Goal: Task Accomplishment & Management: Manage account settings

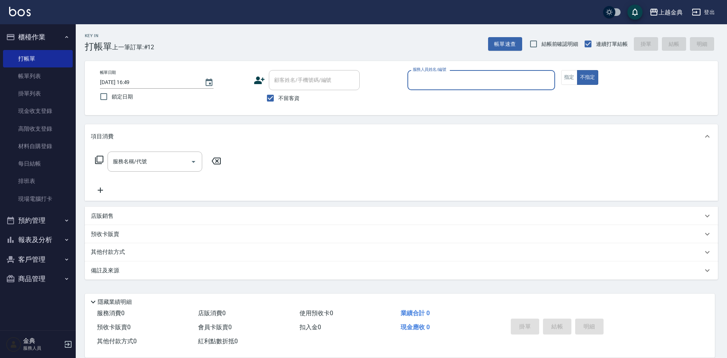
click at [447, 78] on input "服務人員姓名/編號" at bounding box center [481, 80] width 141 height 13
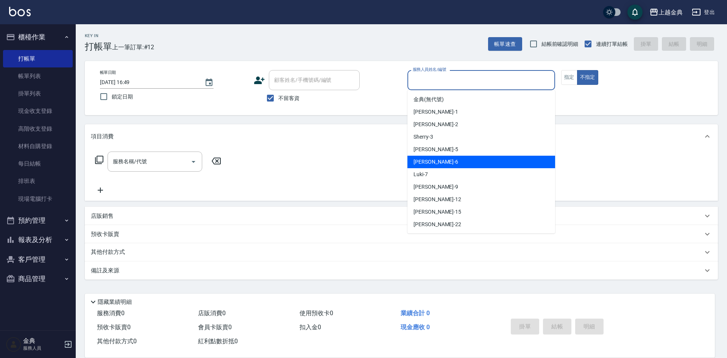
click at [450, 164] on div "[PERSON_NAME] -6" at bounding box center [482, 162] width 148 height 13
type input "[PERSON_NAME]-6"
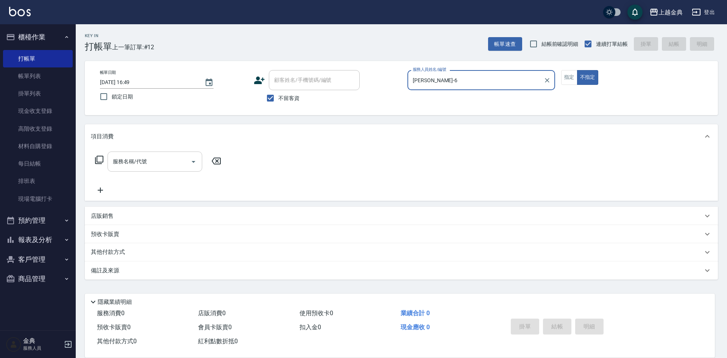
click at [147, 167] on input "服務名稱/代號" at bounding box center [149, 161] width 77 height 13
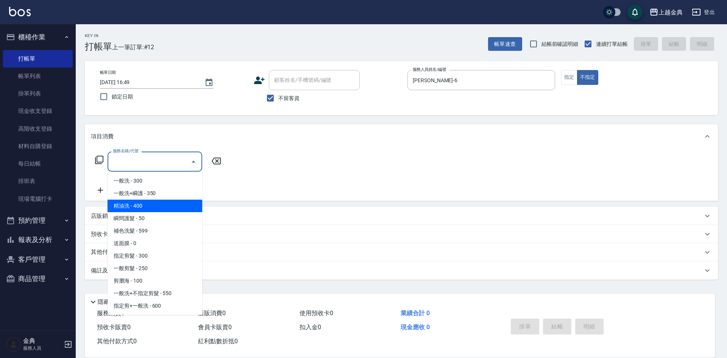
click at [161, 208] on span "精油洗 - 400" at bounding box center [155, 206] width 95 height 13
type input "精油洗(102)"
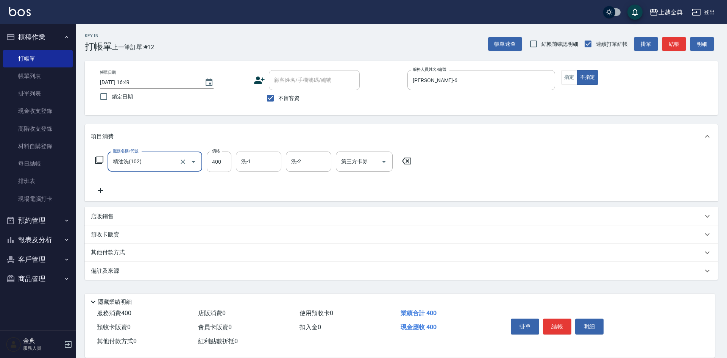
click at [249, 161] on div "洗-1 洗-1" at bounding box center [258, 162] width 45 height 20
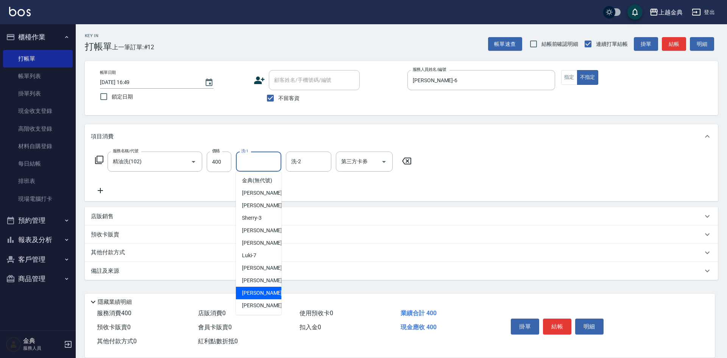
scroll to position [8, 0]
click at [257, 307] on span "[PERSON_NAME] -22" at bounding box center [266, 306] width 48 height 8
type input "[PERSON_NAME]-22"
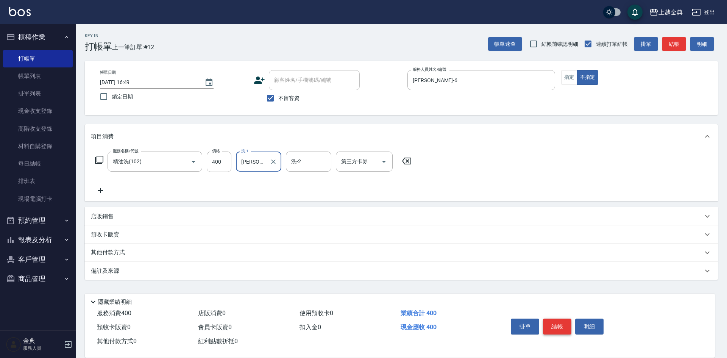
click at [559, 323] on button "結帳" at bounding box center [557, 327] width 28 height 16
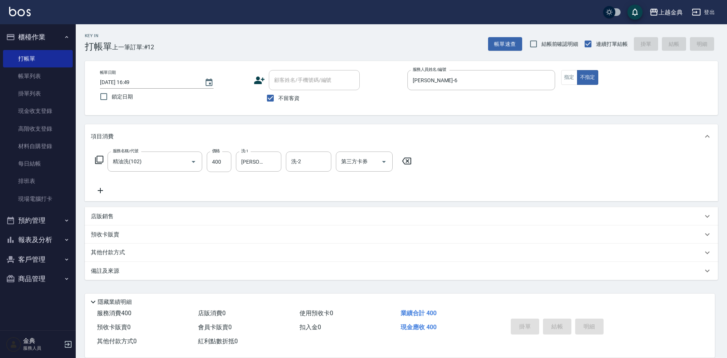
type input "[DATE] 18:33"
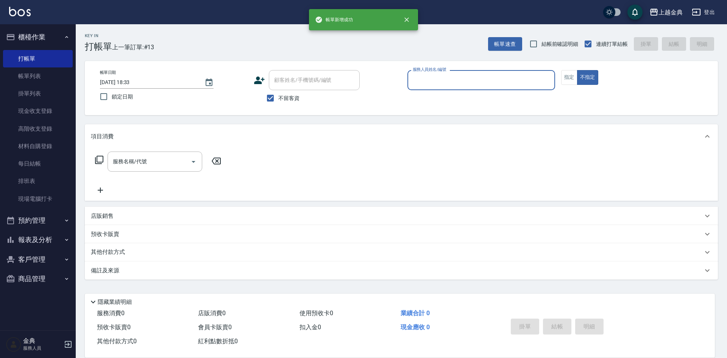
click at [448, 80] on input "服務人員姓名/編號" at bounding box center [481, 80] width 141 height 13
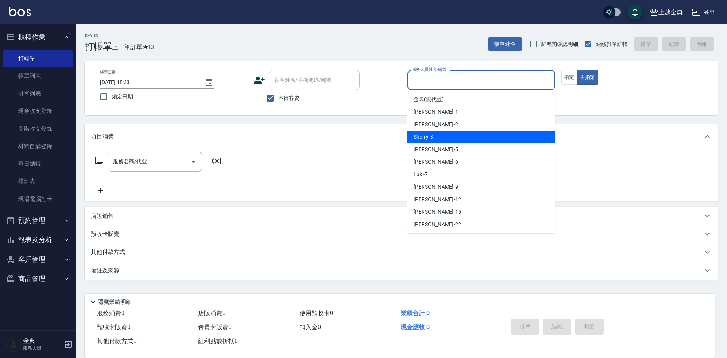
click at [454, 138] on div "Sherry -3" at bounding box center [482, 137] width 148 height 13
type input "Sherry-3"
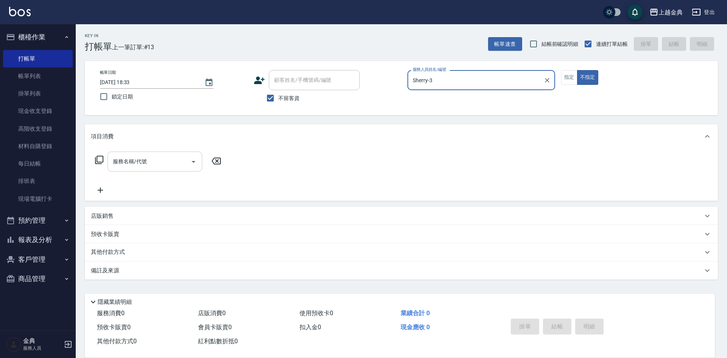
click at [156, 166] on input "服務名稱/代號" at bounding box center [149, 161] width 77 height 13
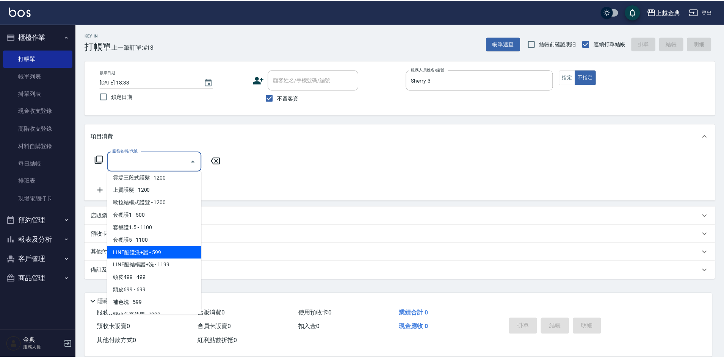
scroll to position [530, 0]
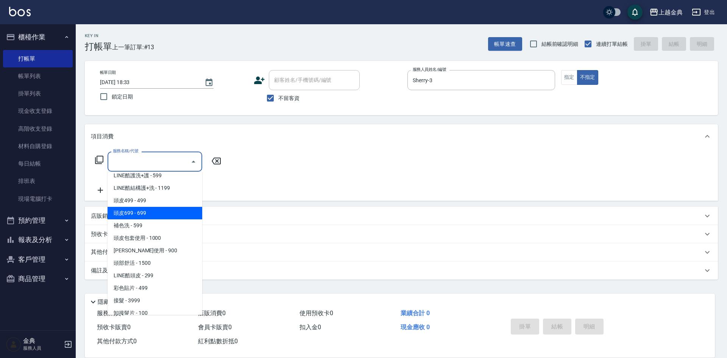
click at [164, 217] on span "頭皮699 - 699" at bounding box center [155, 213] width 95 height 13
type input "頭皮699(602)"
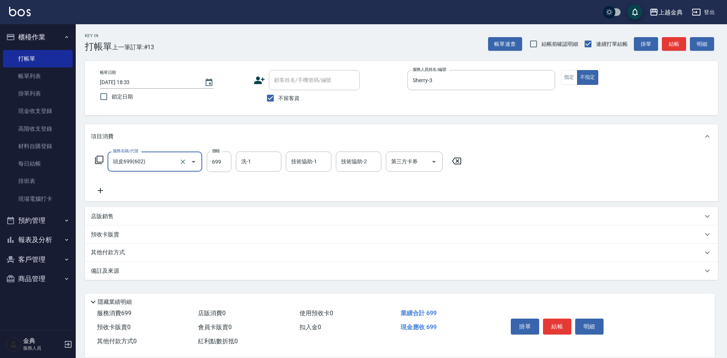
click at [102, 192] on icon at bounding box center [100, 190] width 19 height 9
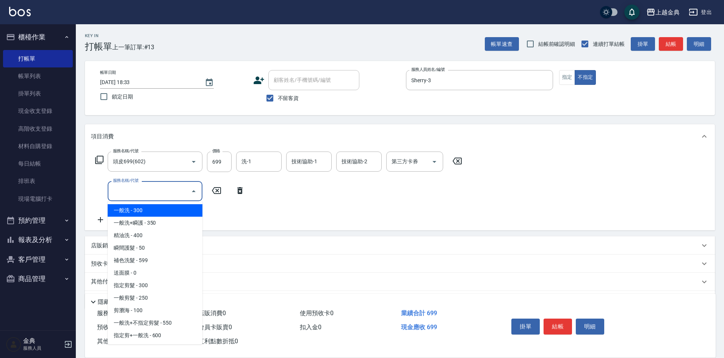
click at [133, 196] on input "服務名稱/代號" at bounding box center [149, 191] width 77 height 13
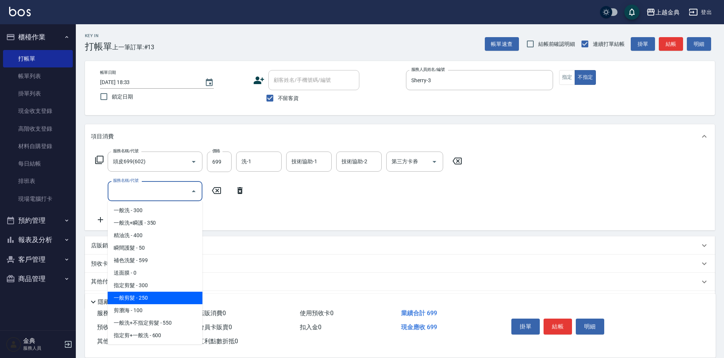
click at [163, 301] on span "一般剪髮 - 250" at bounding box center [155, 298] width 95 height 13
type input "一般剪髮(200)"
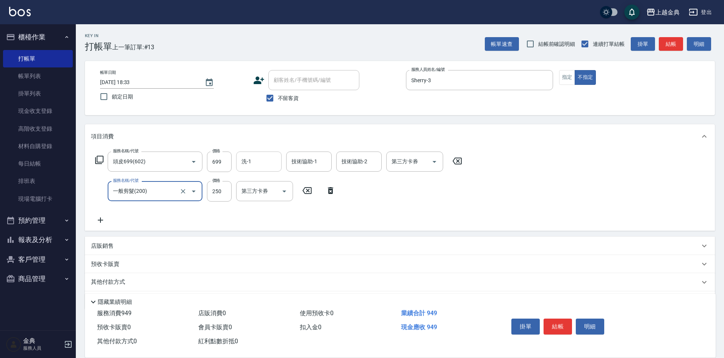
click at [258, 164] on input "洗-1" at bounding box center [258, 161] width 39 height 13
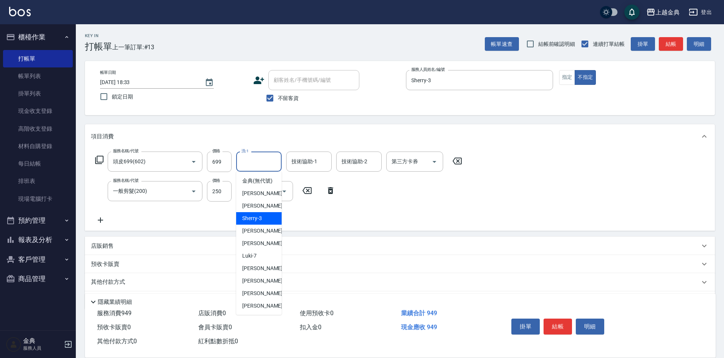
click at [258, 222] on span "Sherry -3" at bounding box center [252, 218] width 20 height 8
type input "Sherry-3"
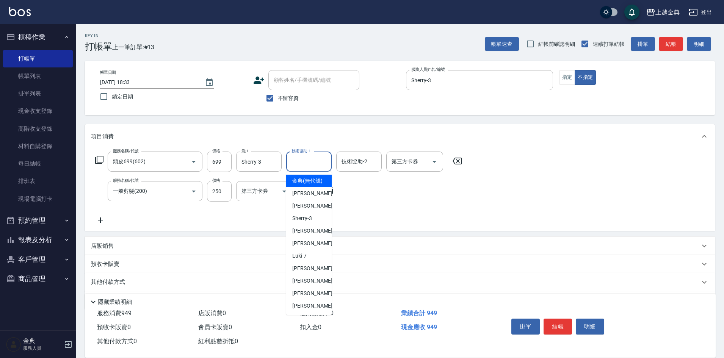
click at [304, 161] on div "技術協助-1 技術協助-1" at bounding box center [308, 162] width 45 height 20
click at [310, 310] on div "[PERSON_NAME] -22" at bounding box center [308, 306] width 45 height 13
type input "[PERSON_NAME]-22"
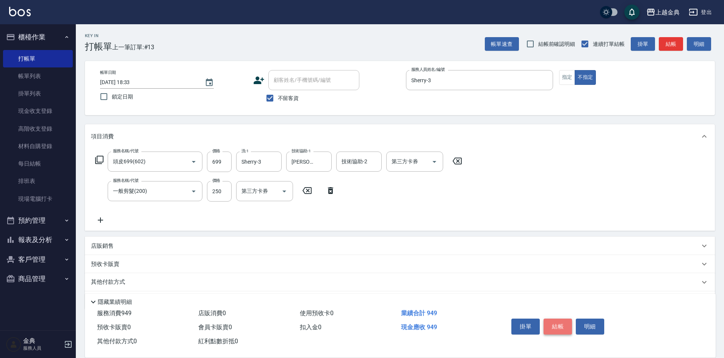
click at [562, 327] on button "結帳" at bounding box center [557, 327] width 28 height 16
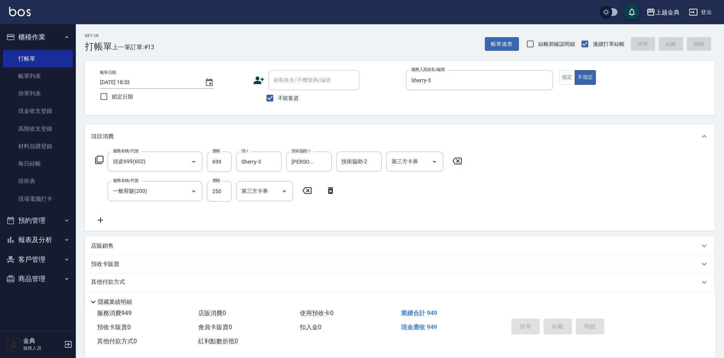
type input "[DATE] 18:34"
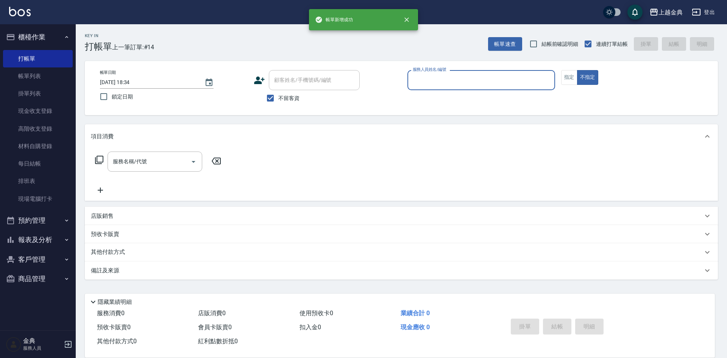
click at [295, 97] on span "不留客資" at bounding box center [288, 98] width 21 height 8
click at [278, 97] on input "不留客資" at bounding box center [271, 98] width 16 height 16
checkbox input "false"
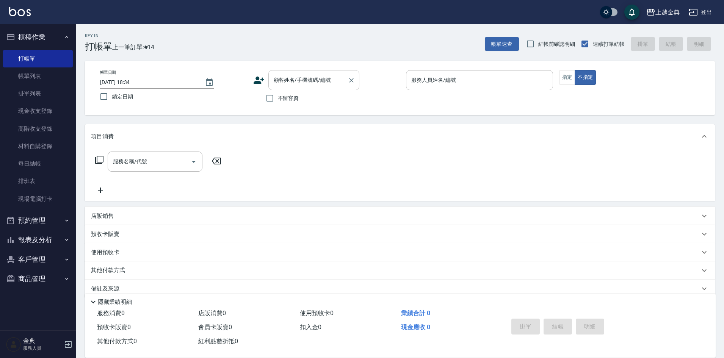
click at [306, 72] on div "顧客姓名/手機號碼/編號" at bounding box center [313, 80] width 91 height 20
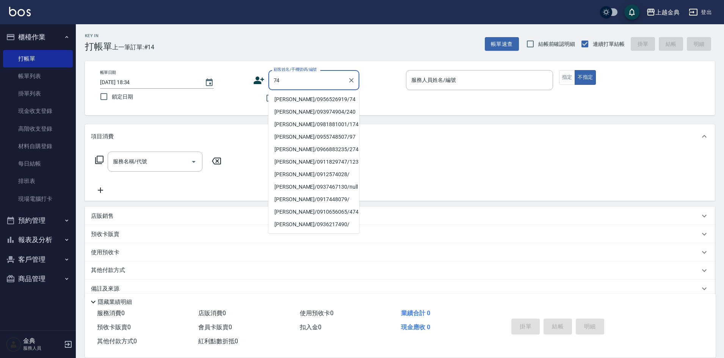
click at [323, 104] on li "[PERSON_NAME]/0956526919/74" at bounding box center [313, 99] width 91 height 13
type input "[PERSON_NAME]/0956526919/74"
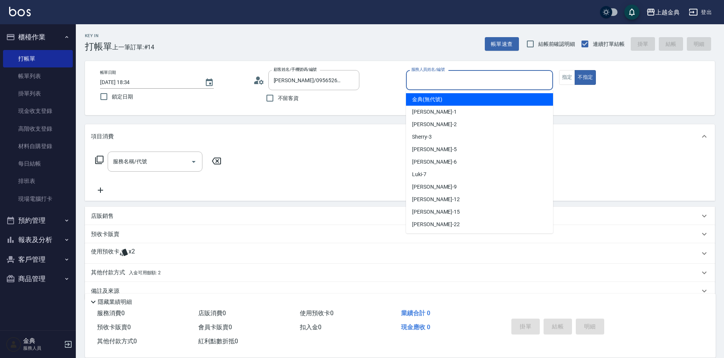
click at [456, 78] on input "服務人員姓名/編號" at bounding box center [479, 80] width 140 height 13
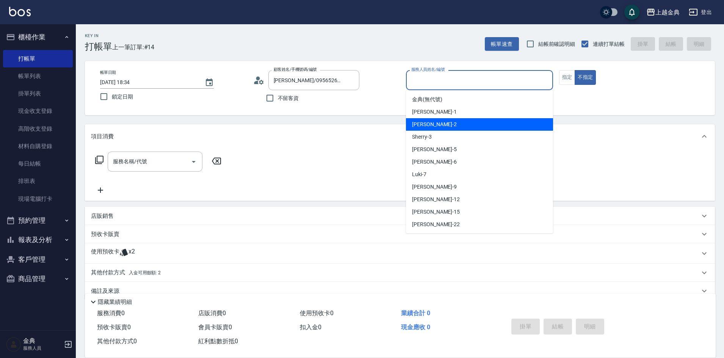
click at [439, 141] on div "Sherry -3" at bounding box center [479, 137] width 147 height 13
type input "Sherry-3"
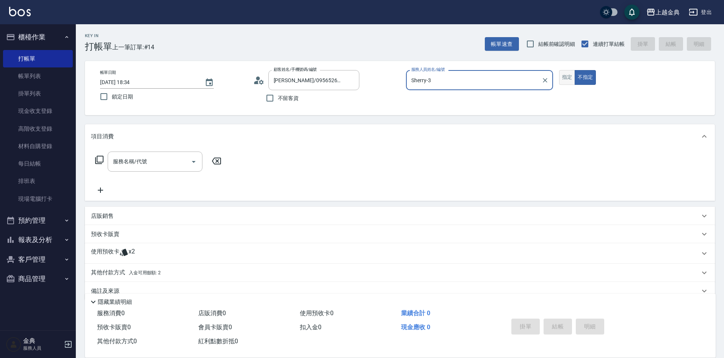
click at [569, 82] on button "指定" at bounding box center [567, 77] width 16 height 15
click at [146, 253] on div "使用預收卡 x2" at bounding box center [395, 253] width 608 height 11
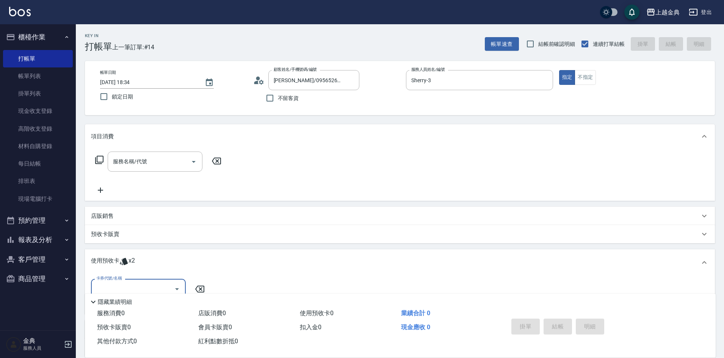
scroll to position [71, 0]
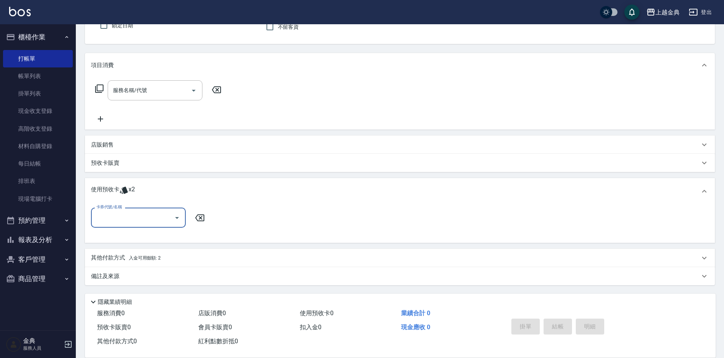
click at [123, 217] on input "卡券代號/名稱" at bounding box center [132, 217] width 77 height 13
drag, startPoint x: 137, startPoint y: 236, endPoint x: 143, endPoint y: 236, distance: 6.1
click at [137, 236] on div "頭皮3次 剩餘2張" at bounding box center [138, 237] width 95 height 13
type input "頭皮3次"
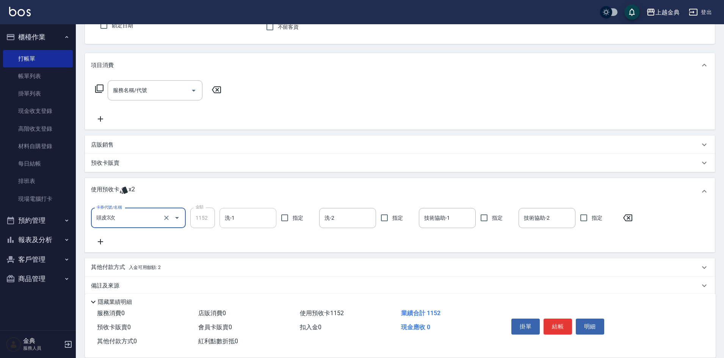
click at [244, 221] on input "洗-1" at bounding box center [248, 217] width 50 height 13
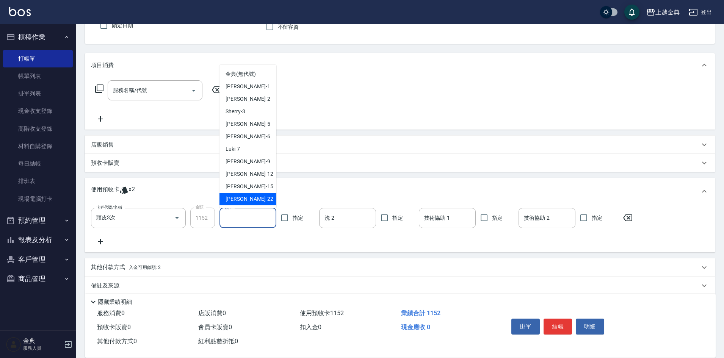
click at [259, 202] on div "[PERSON_NAME] -22" at bounding box center [247, 199] width 57 height 13
type input "[PERSON_NAME]-22"
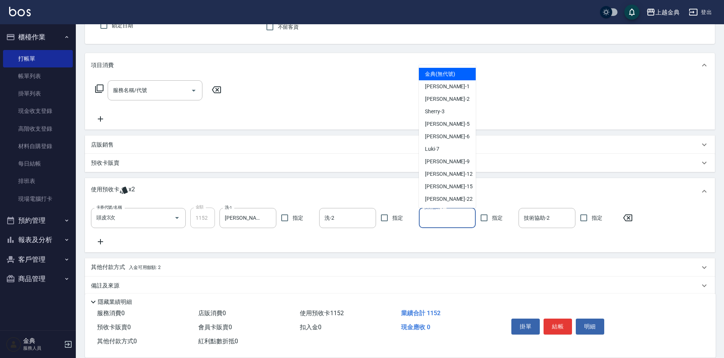
click at [425, 218] on div "技術協助-1 技術協助-1" at bounding box center [447, 218] width 57 height 20
click at [446, 204] on div "[PERSON_NAME] -22" at bounding box center [447, 199] width 57 height 13
type input "[PERSON_NAME]-22"
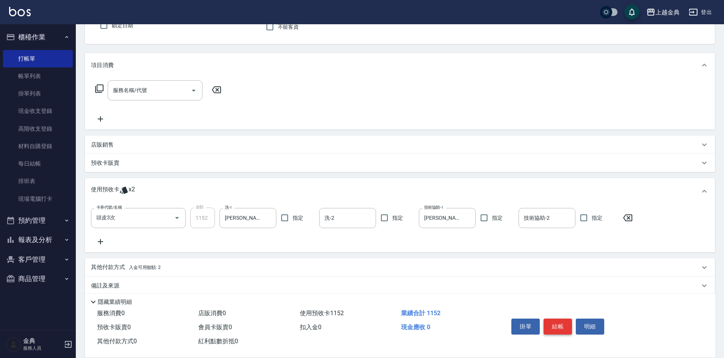
click at [554, 321] on button "結帳" at bounding box center [557, 327] width 28 height 16
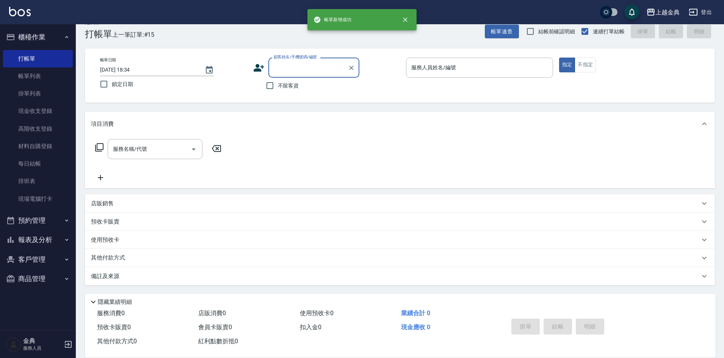
scroll to position [13, 0]
click at [290, 85] on span "不留客資" at bounding box center [288, 86] width 21 height 8
click at [278, 85] on input "不留客資" at bounding box center [270, 86] width 16 height 16
checkbox input "true"
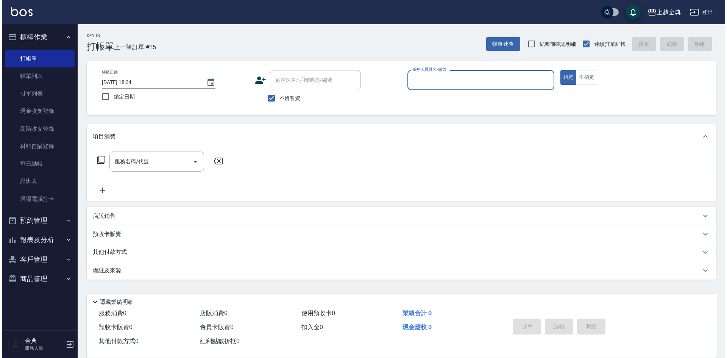
scroll to position [0, 0]
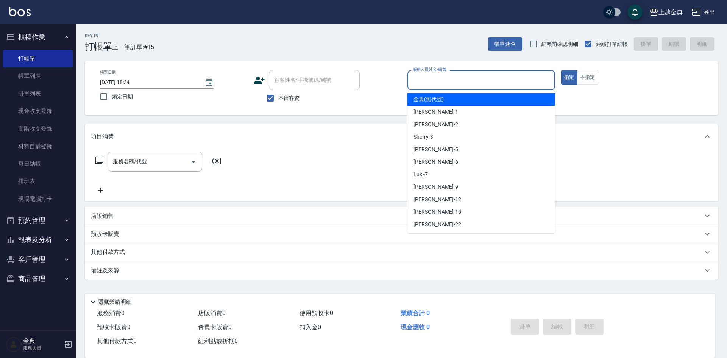
click at [442, 80] on input "服務人員姓名/編號" at bounding box center [481, 80] width 141 height 13
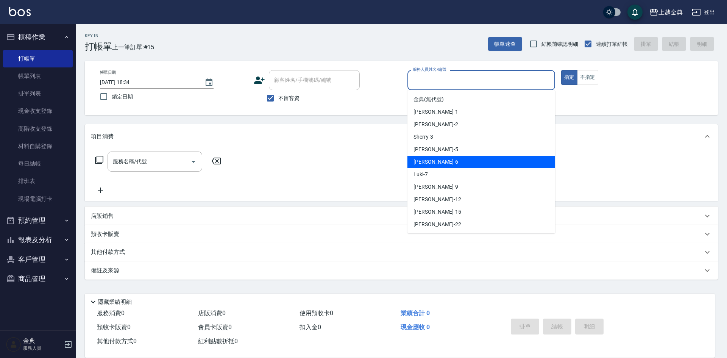
click at [443, 158] on div "[PERSON_NAME] -6" at bounding box center [482, 162] width 148 height 13
type input "[PERSON_NAME]-6"
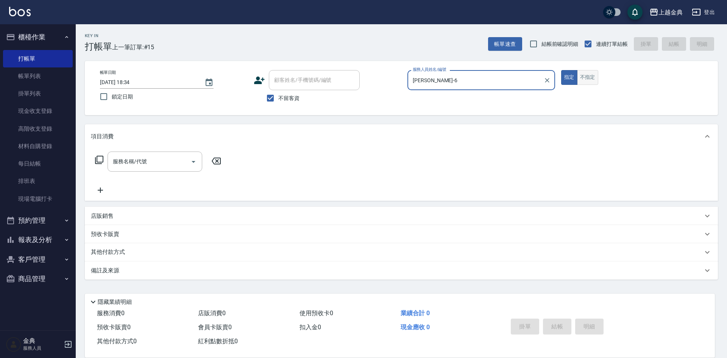
click at [583, 79] on button "不指定" at bounding box center [587, 77] width 21 height 15
click at [139, 160] on div "服務名稱/代號 服務名稱/代號" at bounding box center [155, 162] width 95 height 20
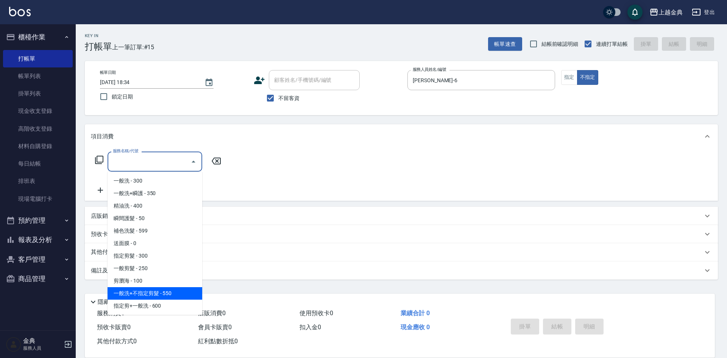
scroll to position [38, 0]
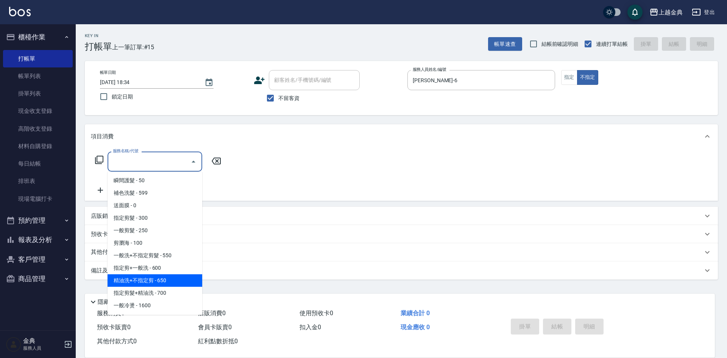
click at [174, 282] on span "精油洗+不指定剪 - 650" at bounding box center [155, 280] width 95 height 13
type input "精油洗+不指定剪(205)"
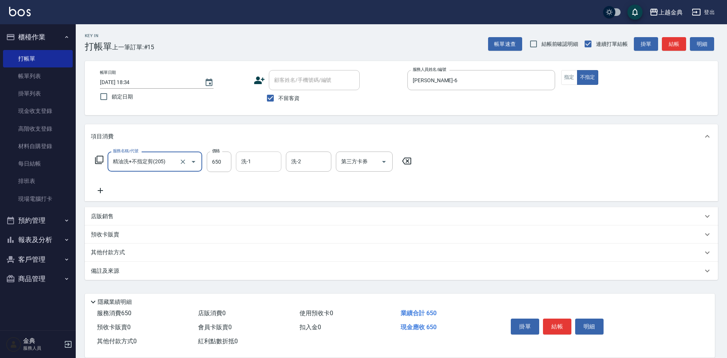
click at [263, 157] on input "洗-1" at bounding box center [258, 161] width 39 height 13
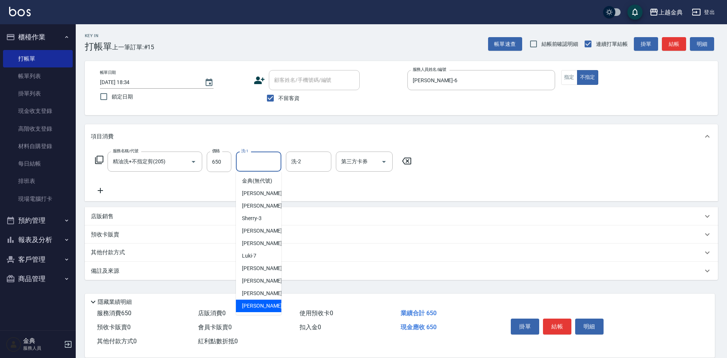
click at [260, 310] on div "[PERSON_NAME] -22" at bounding box center [258, 306] width 45 height 13
type input "[PERSON_NAME]-22"
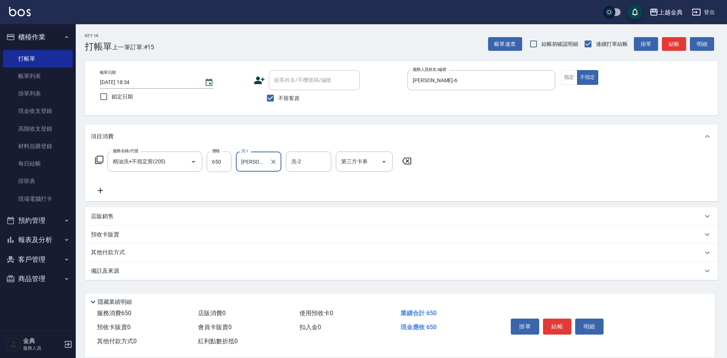
click at [117, 258] on div "其他付款方式" at bounding box center [401, 253] width 633 height 18
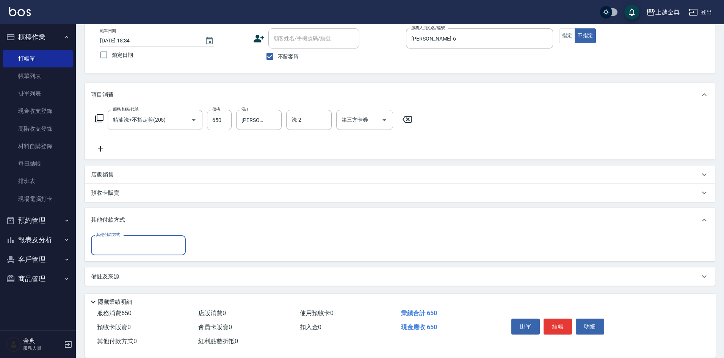
scroll to position [42, 0]
click at [119, 245] on input "其他付款方式" at bounding box center [138, 244] width 88 height 13
click at [123, 298] on span "轉帳" at bounding box center [138, 302] width 95 height 13
type input "轉帳"
type input "650"
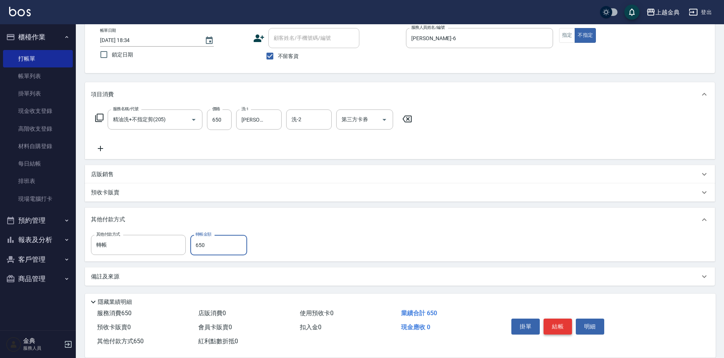
click at [556, 330] on button "結帳" at bounding box center [557, 327] width 28 height 16
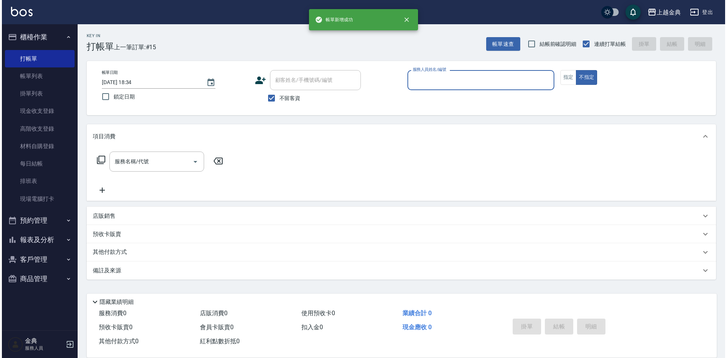
scroll to position [0, 0]
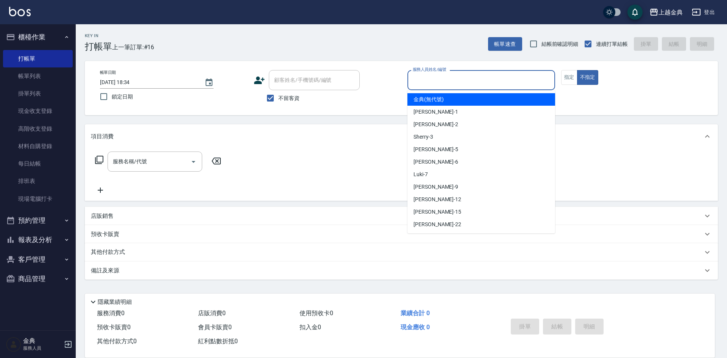
click at [443, 76] on input "服務人員姓名/編號" at bounding box center [481, 80] width 141 height 13
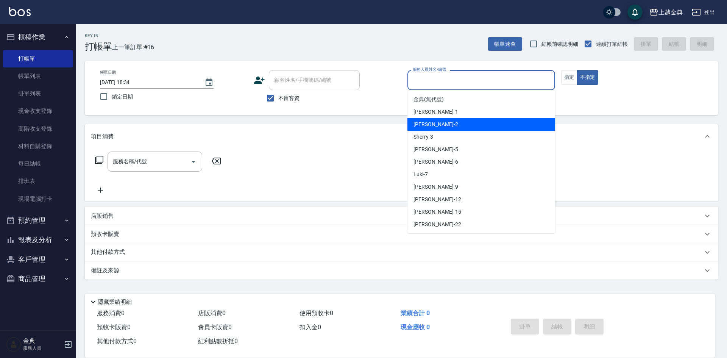
click at [439, 127] on div "Cindy -2" at bounding box center [482, 124] width 148 height 13
type input "Cindy-2"
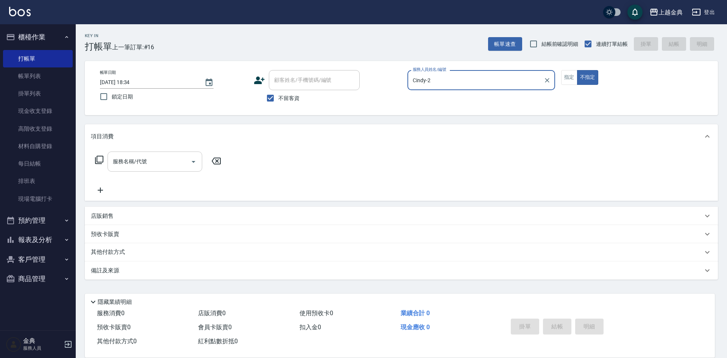
click at [152, 166] on input "服務名稱/代號" at bounding box center [149, 161] width 77 height 13
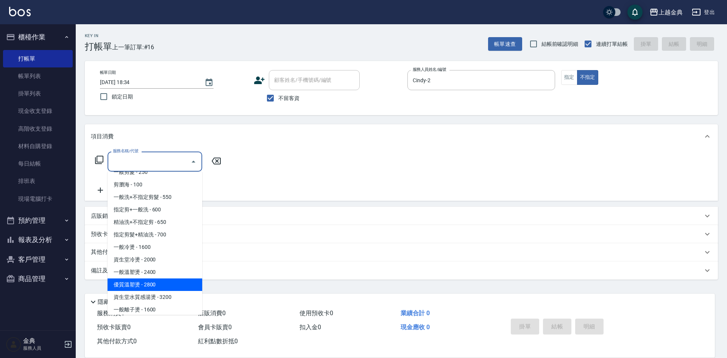
scroll to position [114, 0]
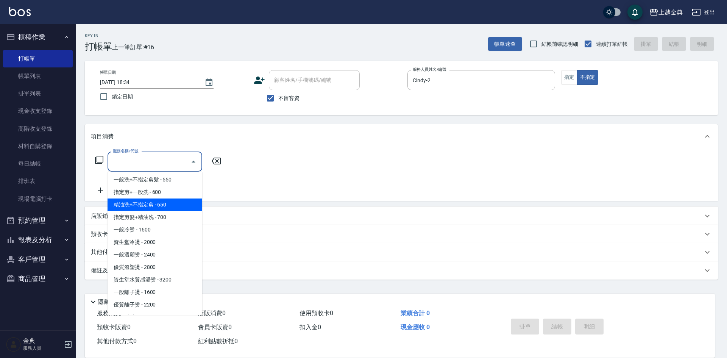
click at [174, 206] on span "精油洗+不指定剪 - 650" at bounding box center [155, 205] width 95 height 13
type input "精油洗+不指定剪(205)"
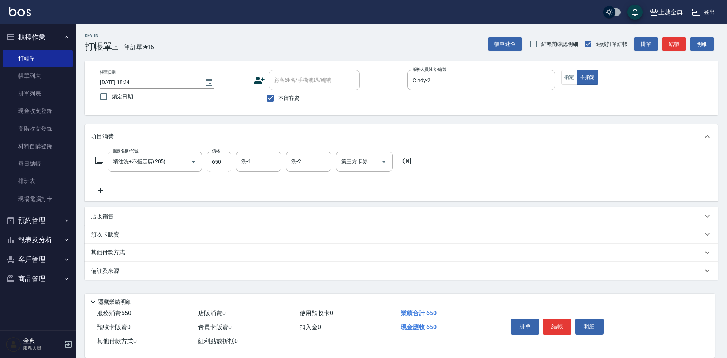
click at [117, 242] on div "預收卡販賣" at bounding box center [401, 234] width 633 height 18
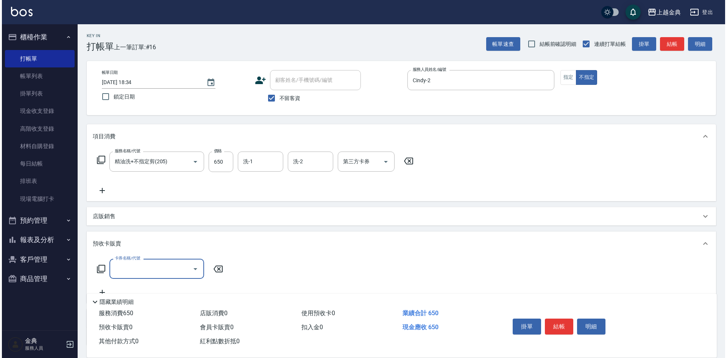
scroll to position [0, 0]
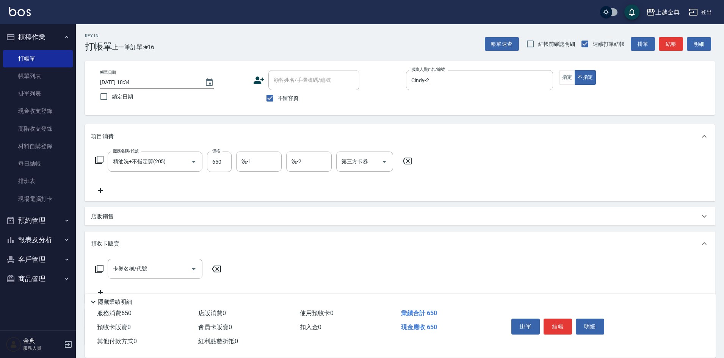
click at [123, 245] on div "預收卡販賣" at bounding box center [395, 244] width 608 height 8
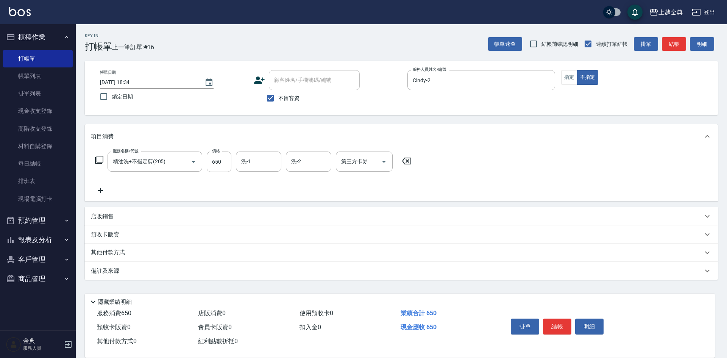
click at [128, 257] on div "其他付款方式" at bounding box center [401, 253] width 633 height 18
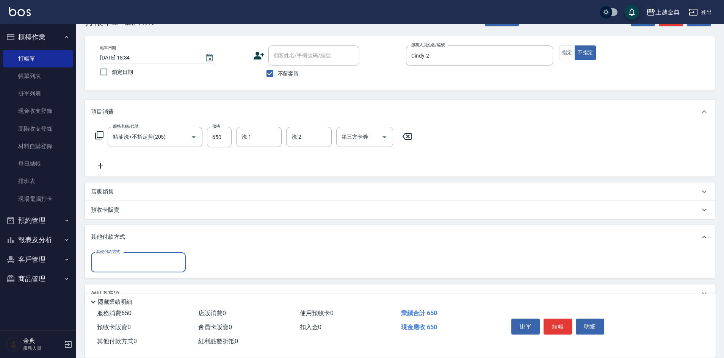
scroll to position [38, 0]
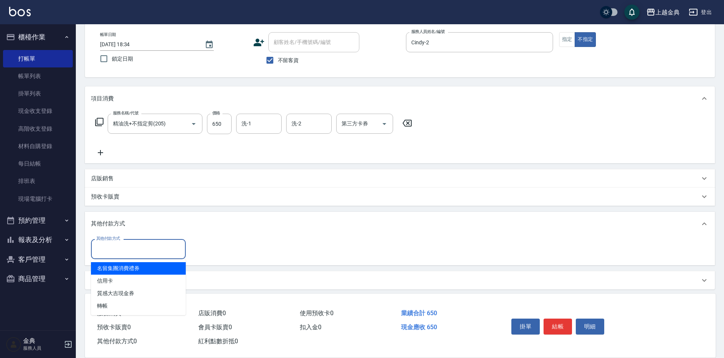
click at [129, 252] on input "其他付款方式" at bounding box center [138, 248] width 88 height 13
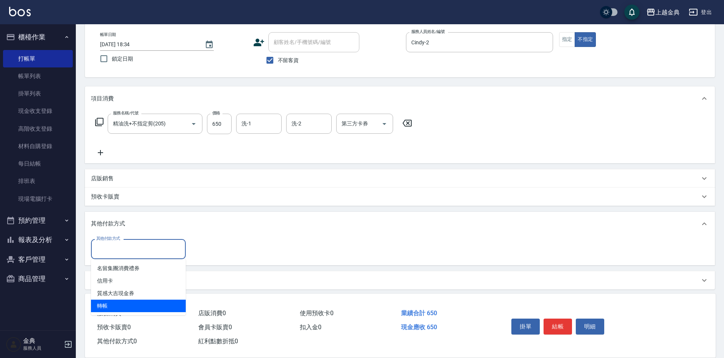
click at [132, 304] on span "轉帳" at bounding box center [138, 306] width 95 height 13
type input "轉帳"
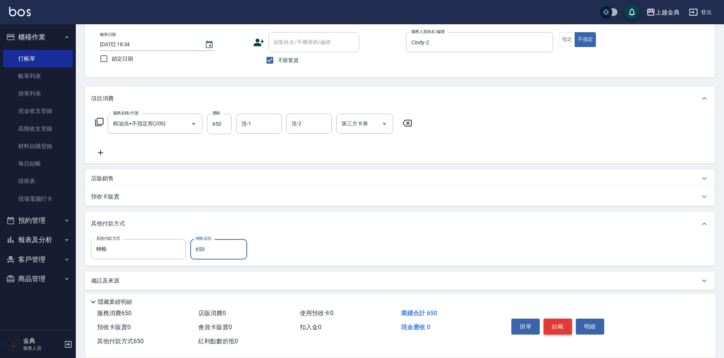
type input "650"
click at [565, 322] on button "結帳" at bounding box center [557, 327] width 28 height 16
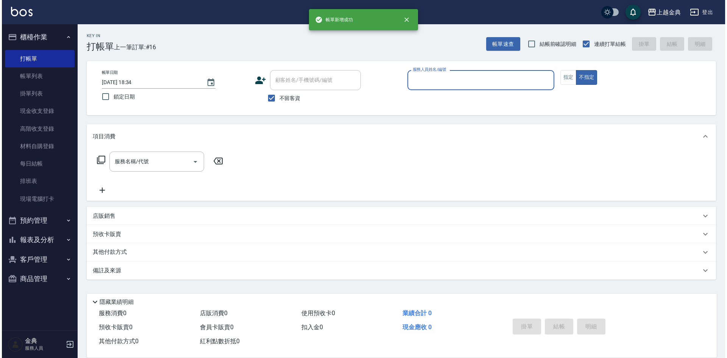
scroll to position [0, 0]
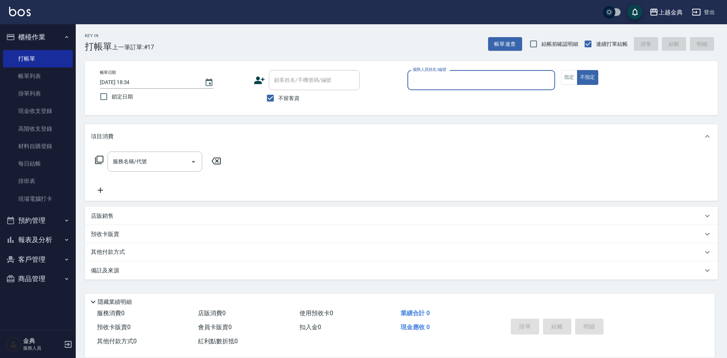
click at [446, 83] on input "服務人員姓名/編號" at bounding box center [481, 80] width 141 height 13
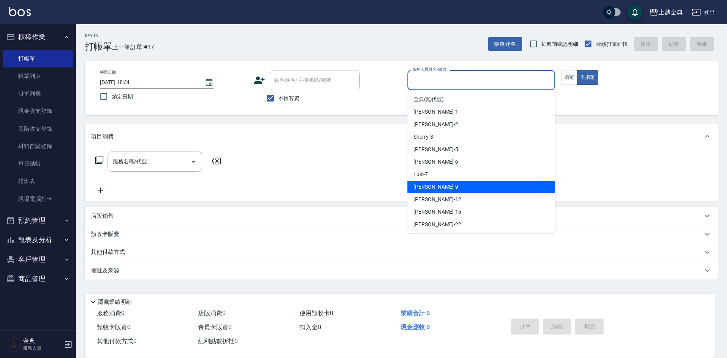
click at [460, 185] on div "[PERSON_NAME] -9" at bounding box center [482, 187] width 148 height 13
type input "[PERSON_NAME]-9"
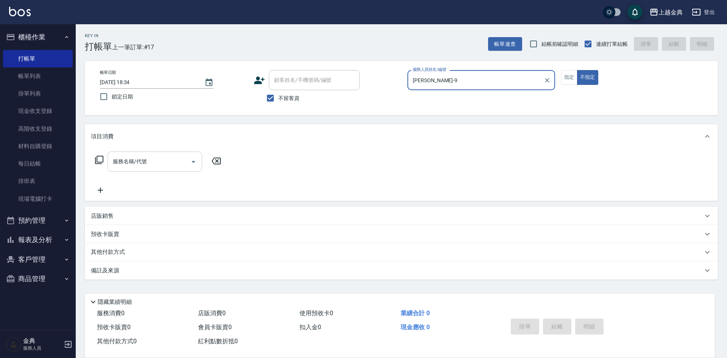
click at [136, 164] on div "服務名稱/代號 服務名稱/代號" at bounding box center [155, 162] width 95 height 20
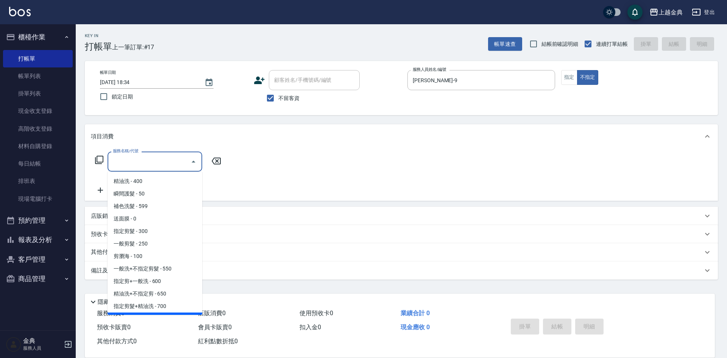
scroll to position [38, 0]
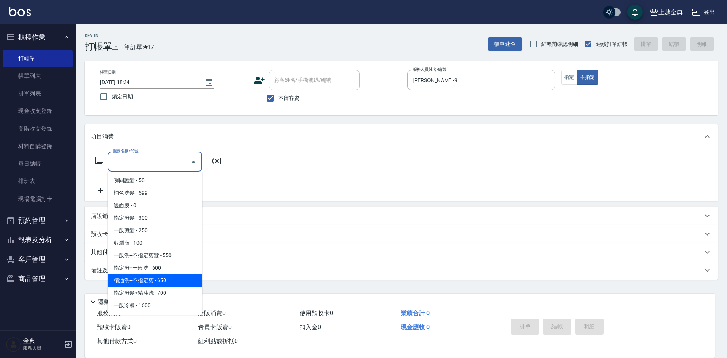
click at [168, 282] on span "精油洗+不指定剪 - 650" at bounding box center [155, 280] width 95 height 13
type input "精油洗+不指定剪(205)"
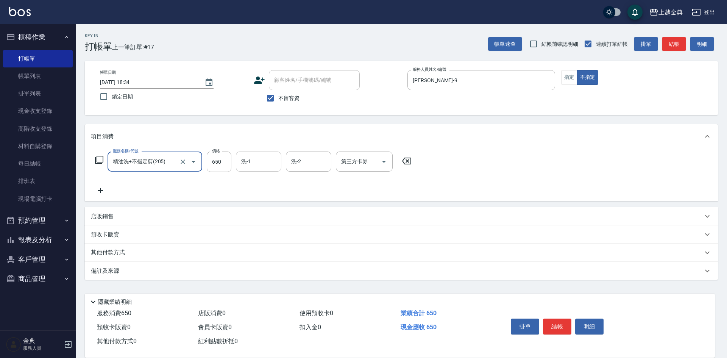
click at [250, 163] on div "洗-1 洗-1" at bounding box center [258, 162] width 45 height 20
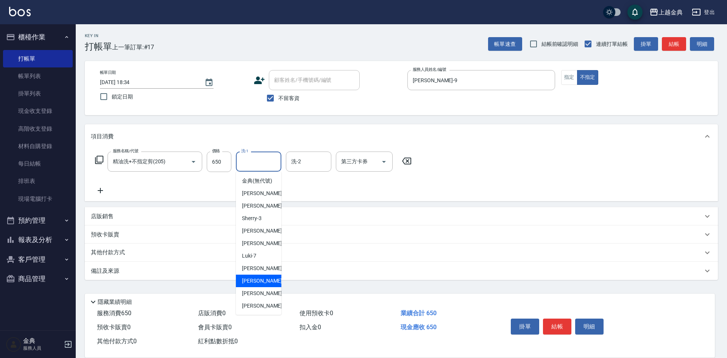
scroll to position [8, 0]
click at [258, 302] on div "[PERSON_NAME] -22" at bounding box center [258, 305] width 45 height 13
type input "[PERSON_NAME]-22"
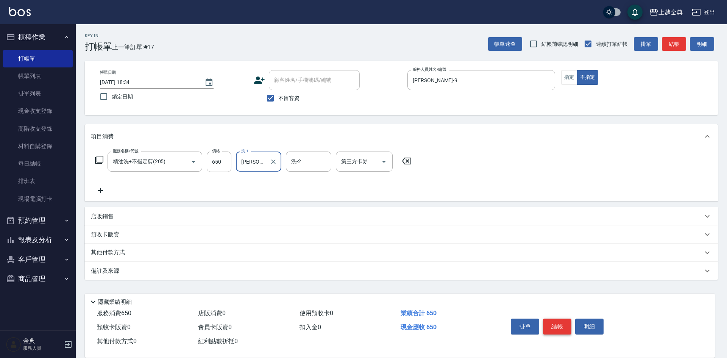
click at [558, 327] on button "結帳" at bounding box center [557, 327] width 28 height 16
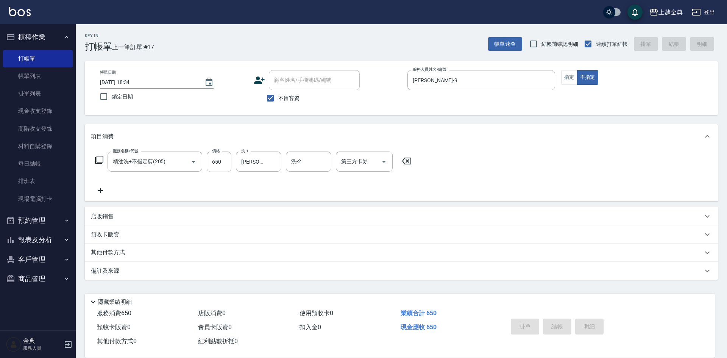
type input "[DATE] 18:35"
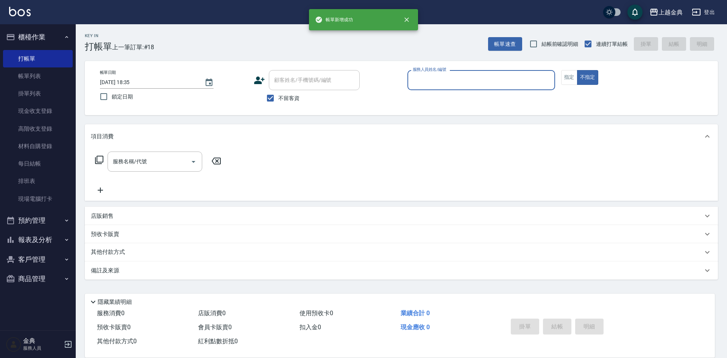
click at [449, 72] on div "服務人員姓名/編號" at bounding box center [482, 80] width 148 height 20
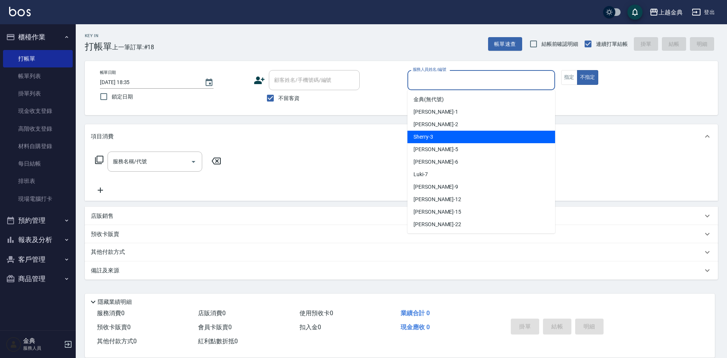
click at [445, 135] on div "Sherry -3" at bounding box center [482, 137] width 148 height 13
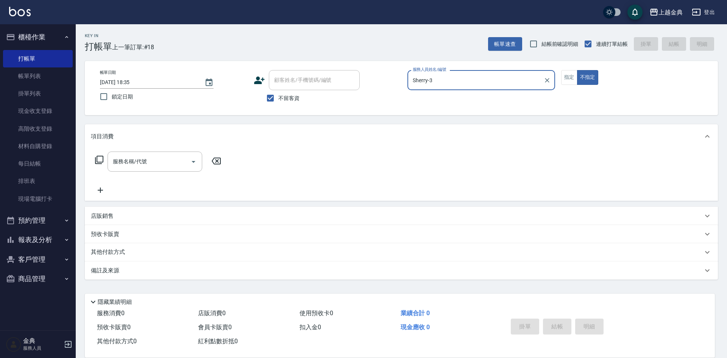
drag, startPoint x: 451, startPoint y: 78, endPoint x: 449, endPoint y: 88, distance: 9.7
click at [451, 78] on input "Sherry-3" at bounding box center [476, 80] width 130 height 13
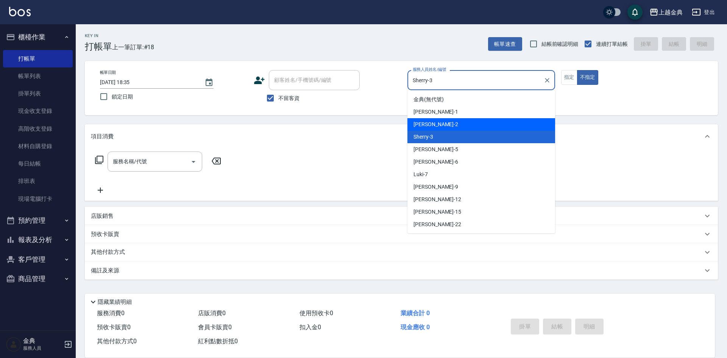
click at [439, 127] on div "Cindy -2" at bounding box center [482, 124] width 148 height 13
type input "Cindy-2"
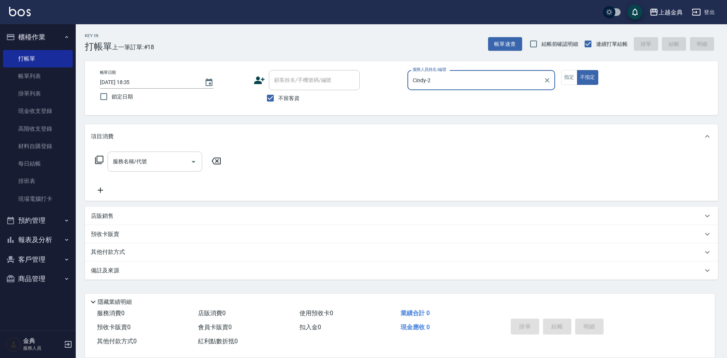
click at [145, 167] on input "服務名稱/代號" at bounding box center [149, 161] width 77 height 13
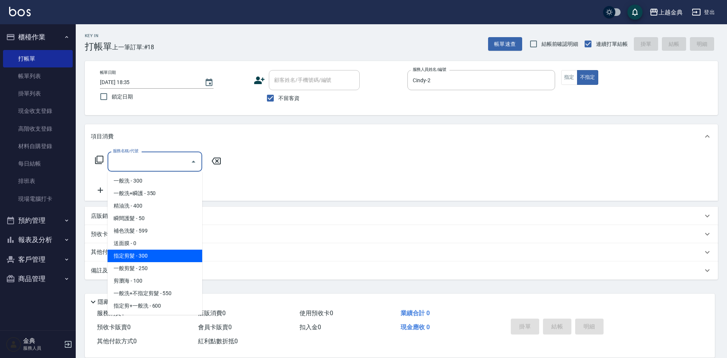
scroll to position [38, 0]
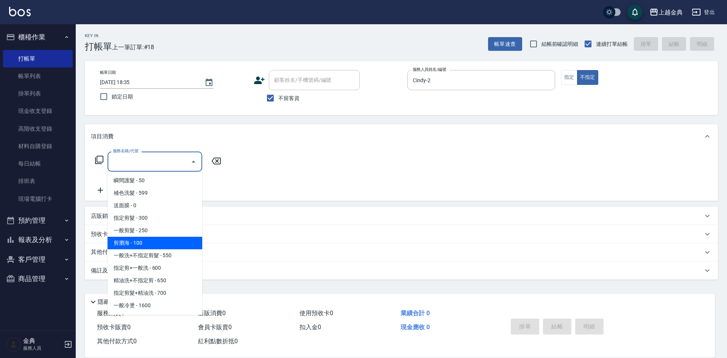
click at [159, 245] on span "剪瀏海 - 100" at bounding box center [155, 243] width 95 height 13
type input "剪瀏海(202)"
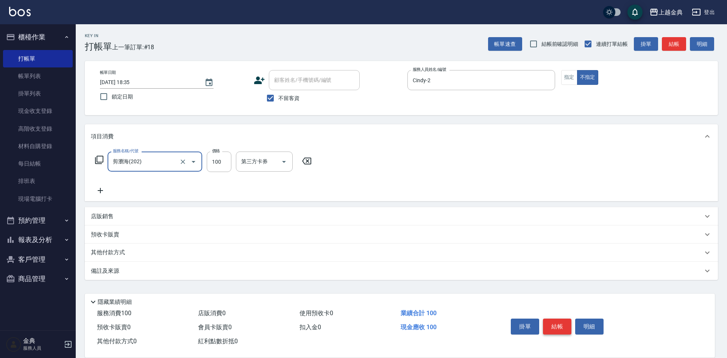
click at [552, 325] on button "結帳" at bounding box center [557, 327] width 28 height 16
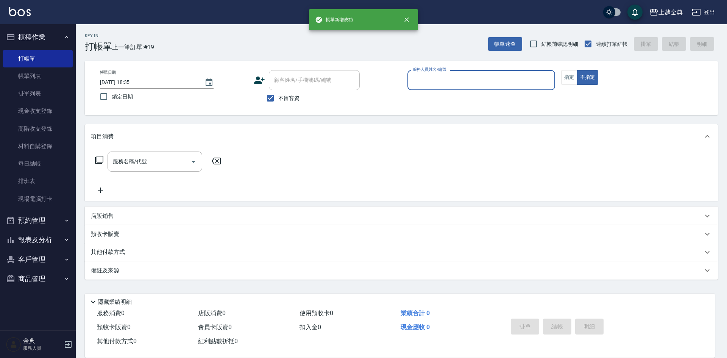
click at [454, 81] on input "服務人員姓名/編號" at bounding box center [481, 80] width 141 height 13
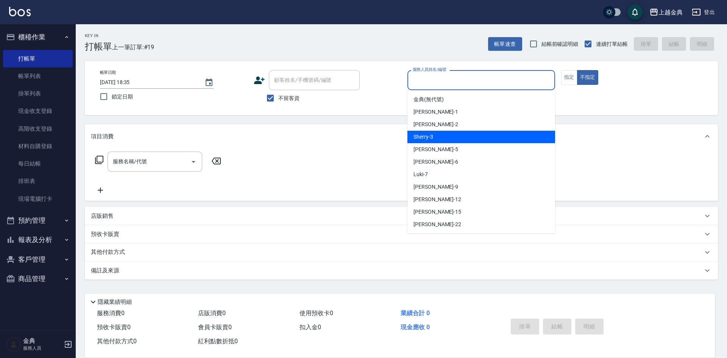
click at [443, 134] on div "Sherry -3" at bounding box center [482, 137] width 148 height 13
type input "Sherry-3"
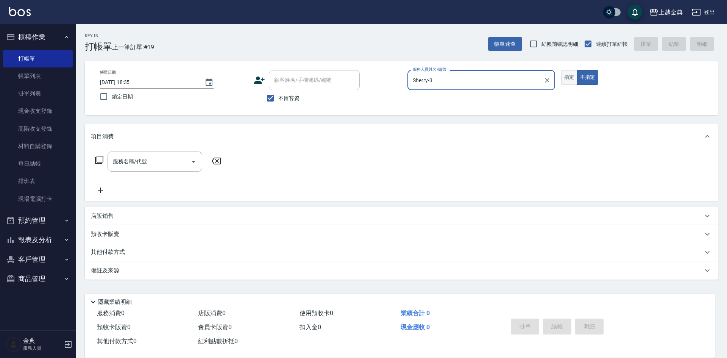
click at [570, 81] on button "指定" at bounding box center [569, 77] width 16 height 15
click at [124, 164] on input "服務名稱/代號" at bounding box center [149, 161] width 77 height 13
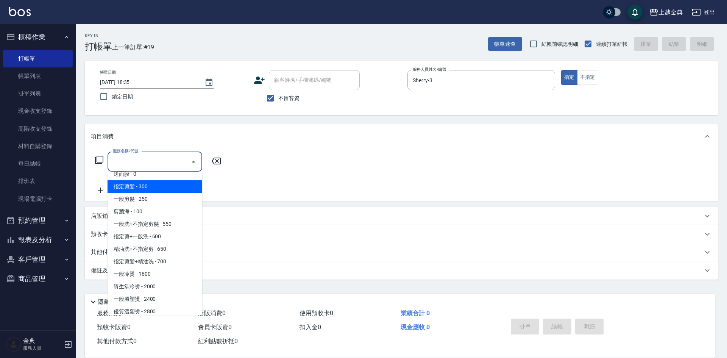
scroll to position [76, 0]
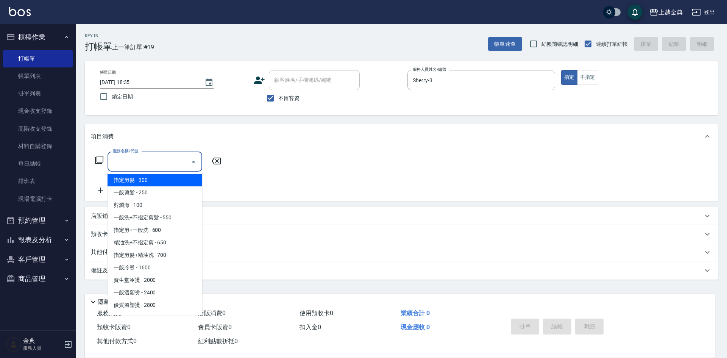
click at [181, 253] on span "指定剪髮+精油洗 - 700" at bounding box center [155, 255] width 95 height 13
type input "指定剪髮+精油洗(207)"
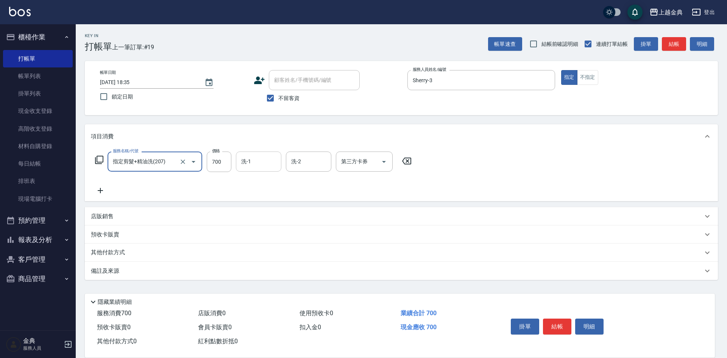
click at [258, 162] on input "洗-1" at bounding box center [258, 161] width 39 height 13
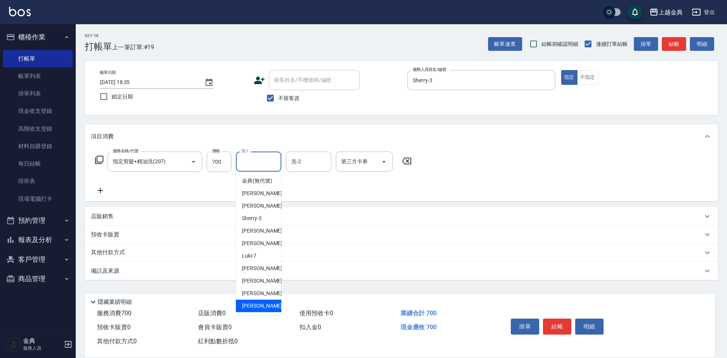
click at [263, 311] on div "[PERSON_NAME] -22" at bounding box center [258, 306] width 45 height 13
type input "[PERSON_NAME]-22"
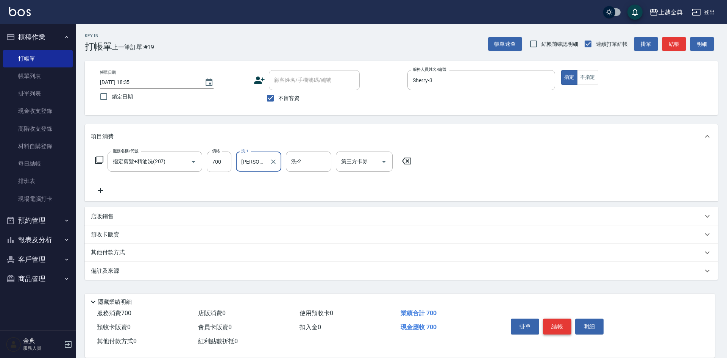
click at [555, 327] on button "結帳" at bounding box center [557, 327] width 28 height 16
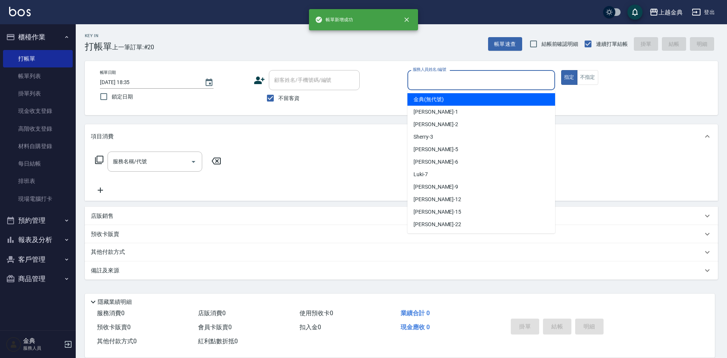
click at [432, 79] on input "服務人員姓名/編號" at bounding box center [481, 80] width 141 height 13
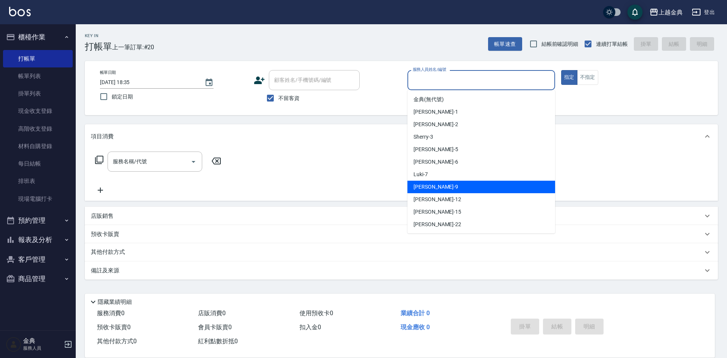
click at [447, 184] on div "[PERSON_NAME] -9" at bounding box center [482, 187] width 148 height 13
type input "[PERSON_NAME]-9"
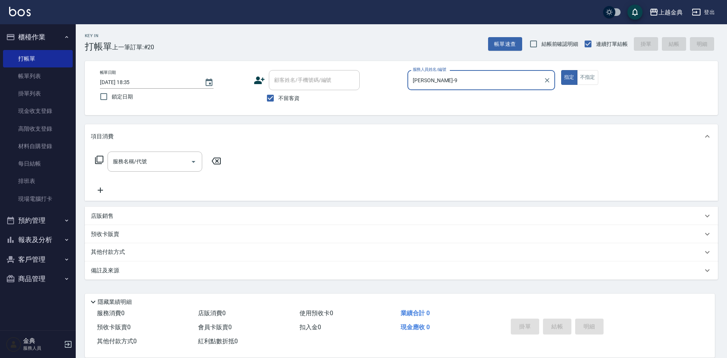
click at [587, 73] on button "不指定" at bounding box center [587, 77] width 21 height 15
click at [139, 155] on div "服務名稱/代號 服務名稱/代號" at bounding box center [155, 162] width 95 height 20
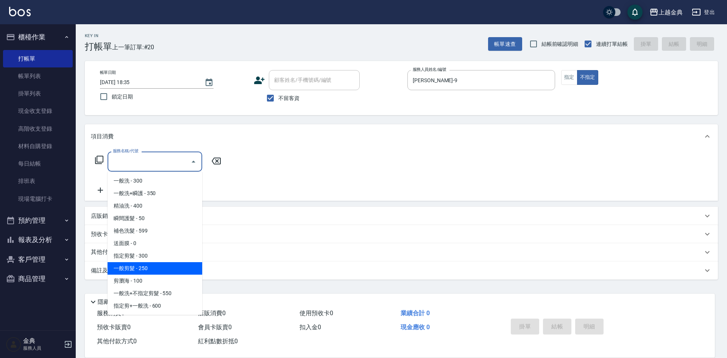
click at [132, 271] on span "一般剪髮 - 250" at bounding box center [155, 268] width 95 height 13
type input "一般剪髮(200)"
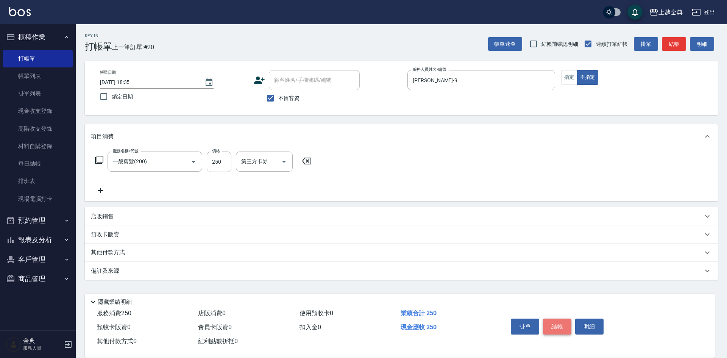
click at [560, 325] on button "結帳" at bounding box center [557, 327] width 28 height 16
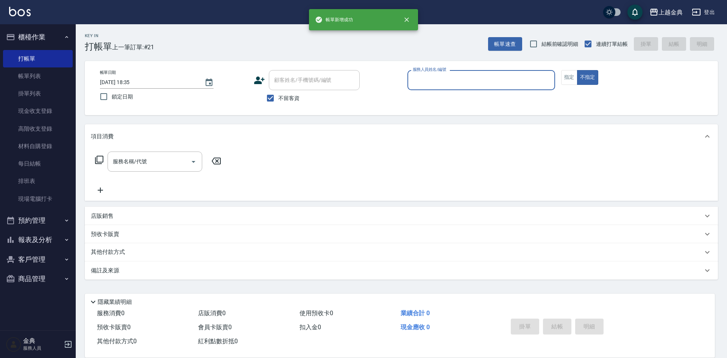
click at [491, 78] on input "服務人員姓名/編號" at bounding box center [481, 80] width 141 height 13
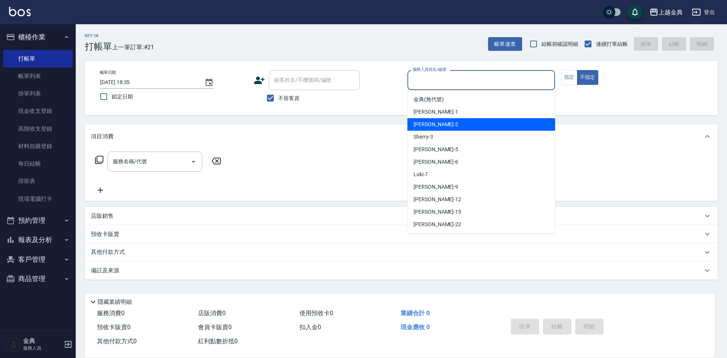
click at [447, 126] on div "Cindy -2" at bounding box center [482, 124] width 148 height 13
type input "Cindy-2"
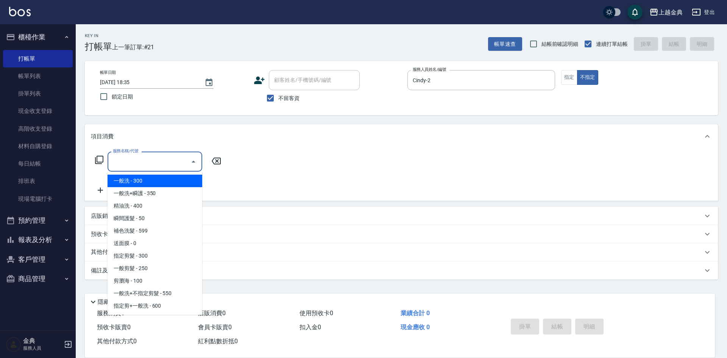
click at [128, 161] on div "服務名稱/代號 服務名稱/代號" at bounding box center [155, 162] width 95 height 20
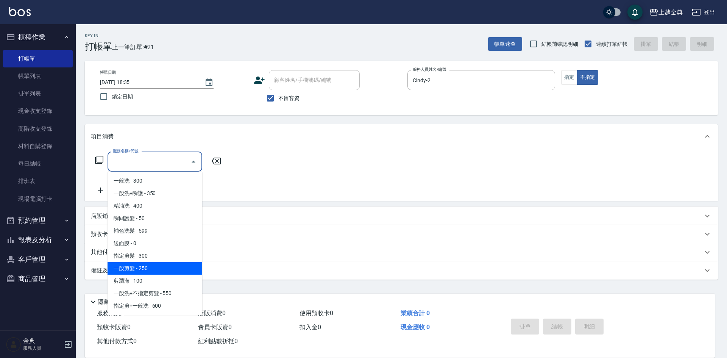
click at [161, 265] on span "一般剪髮 - 250" at bounding box center [155, 268] width 95 height 13
type input "一般剪髮(200)"
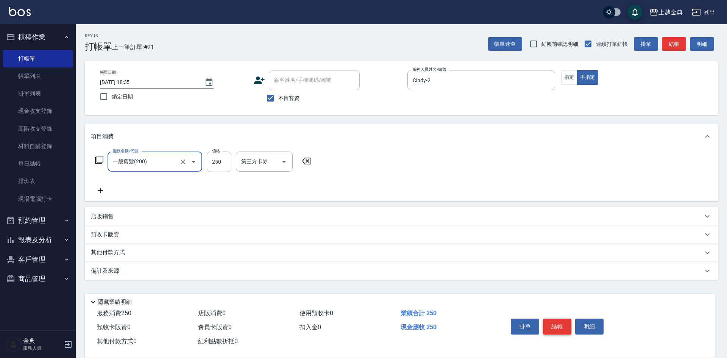
click at [554, 319] on button "結帳" at bounding box center [557, 327] width 28 height 16
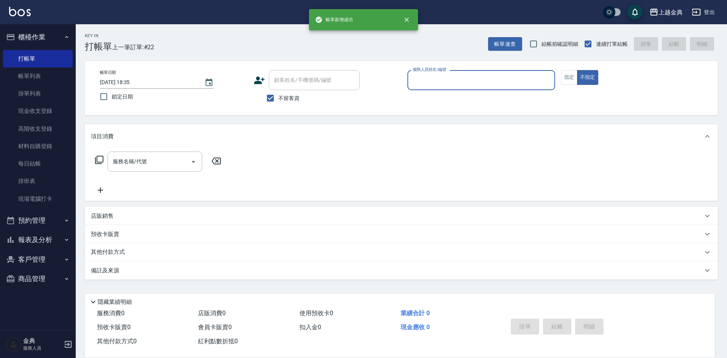
click at [529, 73] on div "服務人員姓名/編號" at bounding box center [482, 80] width 148 height 20
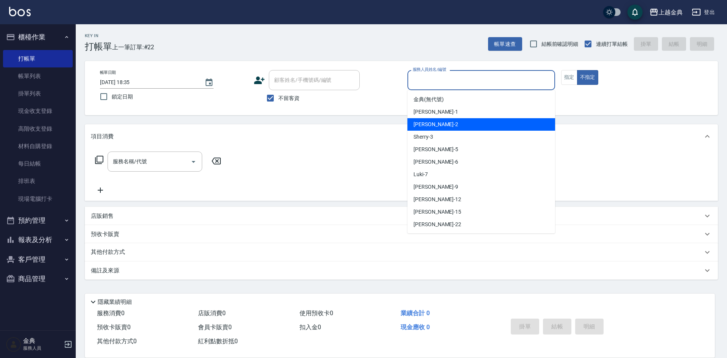
click at [454, 126] on div "Cindy -2" at bounding box center [482, 124] width 148 height 13
type input "Cindy-2"
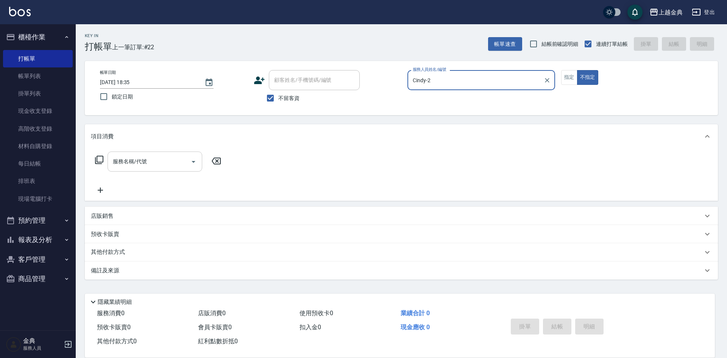
click at [150, 161] on input "服務名稱/代號" at bounding box center [149, 161] width 77 height 13
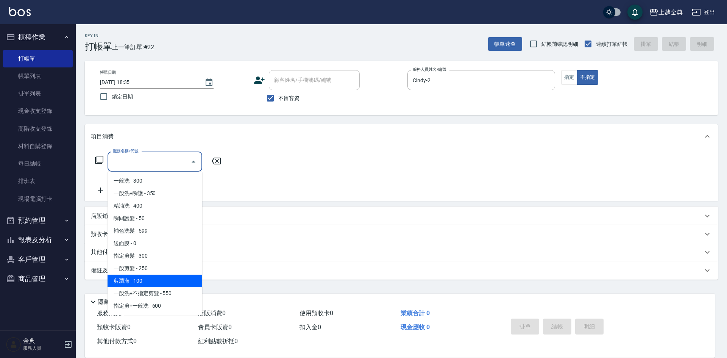
click at [156, 281] on span "剪瀏海 - 100" at bounding box center [155, 281] width 95 height 13
type input "剪瀏海(202)"
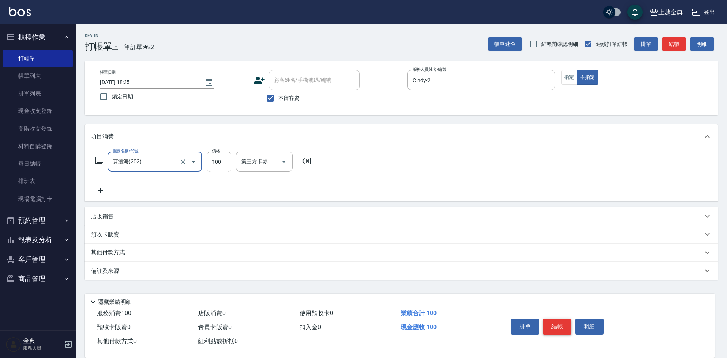
click at [551, 322] on button "結帳" at bounding box center [557, 327] width 28 height 16
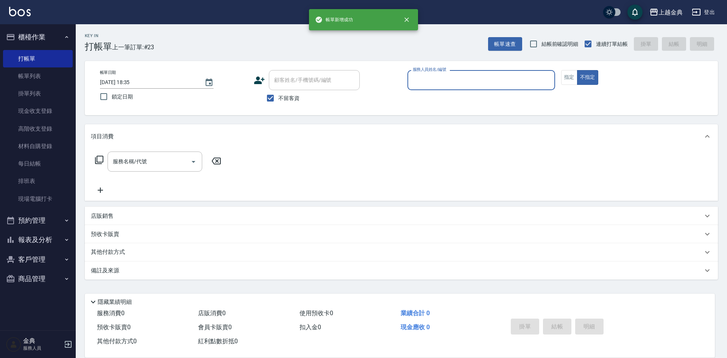
click at [458, 74] on input "服務人員姓名/編號" at bounding box center [481, 80] width 141 height 13
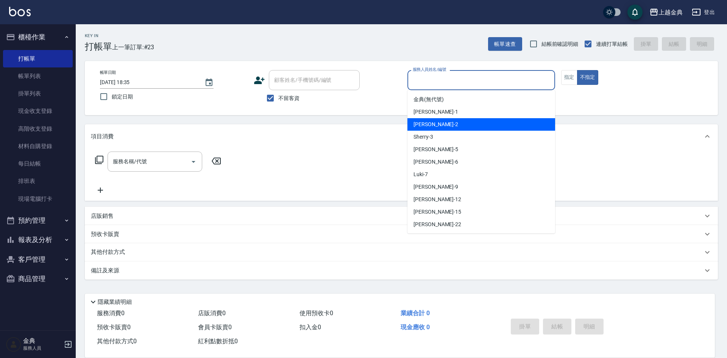
click at [439, 123] on div "Cindy -2" at bounding box center [482, 124] width 148 height 13
type input "Cindy-2"
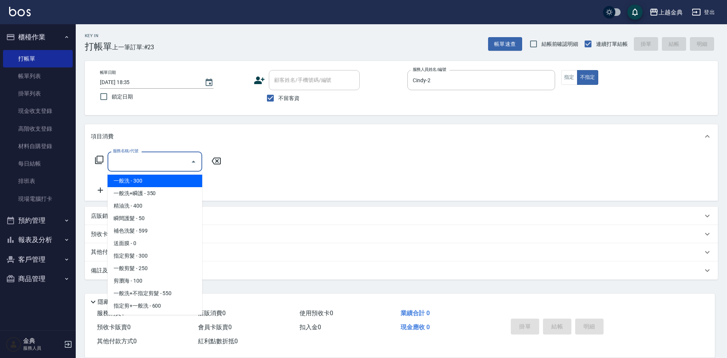
click at [158, 164] on input "服務名稱/代號" at bounding box center [149, 161] width 77 height 13
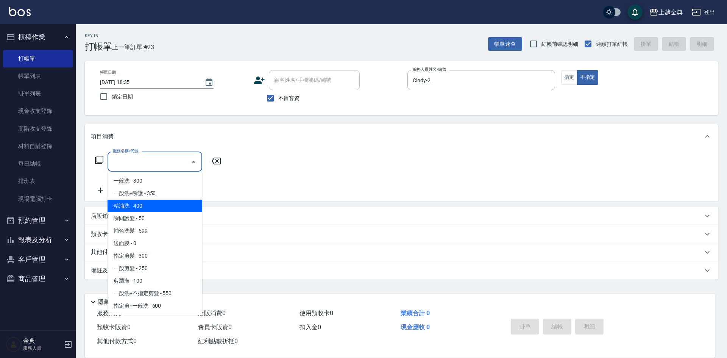
click at [156, 210] on span "精油洗 - 400" at bounding box center [155, 206] width 95 height 13
type input "精油洗(102)"
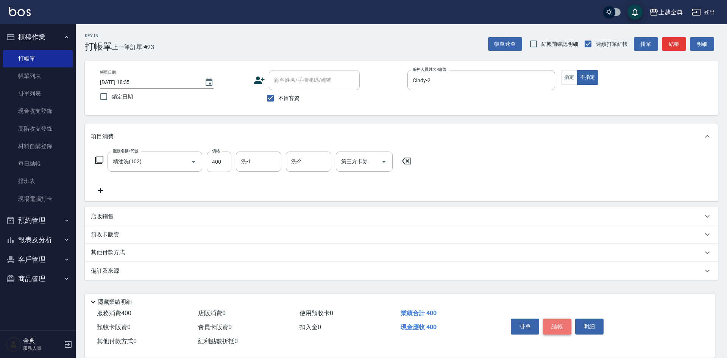
click at [565, 327] on button "結帳" at bounding box center [557, 327] width 28 height 16
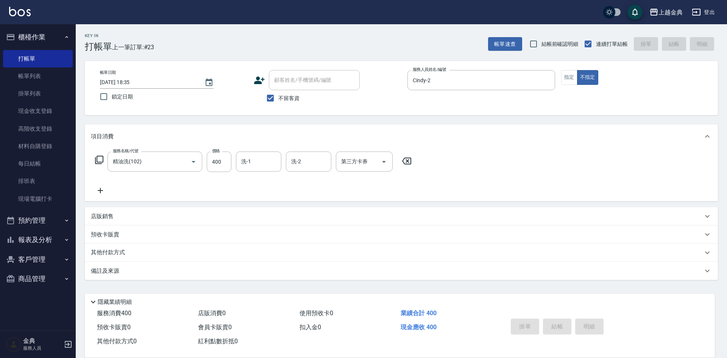
type input "[DATE] 18:36"
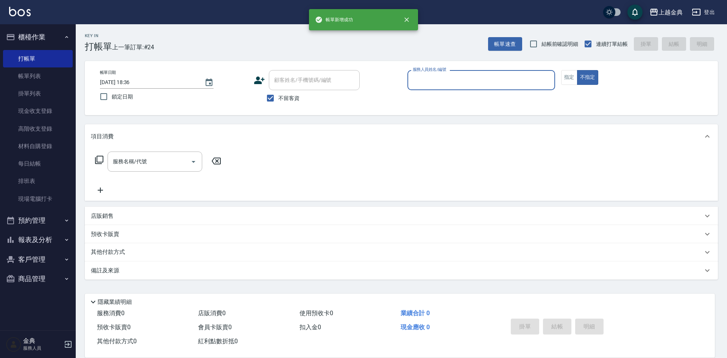
click at [466, 76] on input "服務人員姓名/編號" at bounding box center [481, 80] width 141 height 13
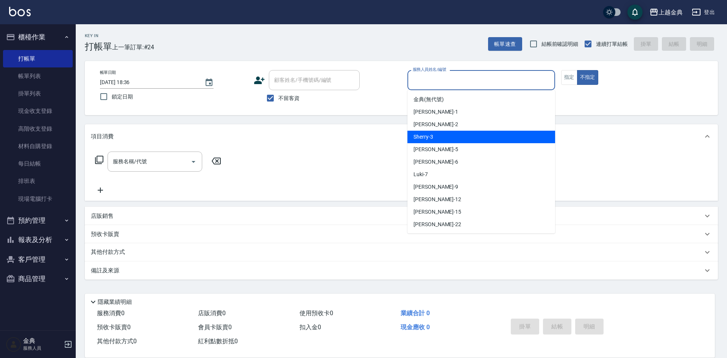
click at [442, 138] on div "Sherry -3" at bounding box center [482, 137] width 148 height 13
type input "Sherry-3"
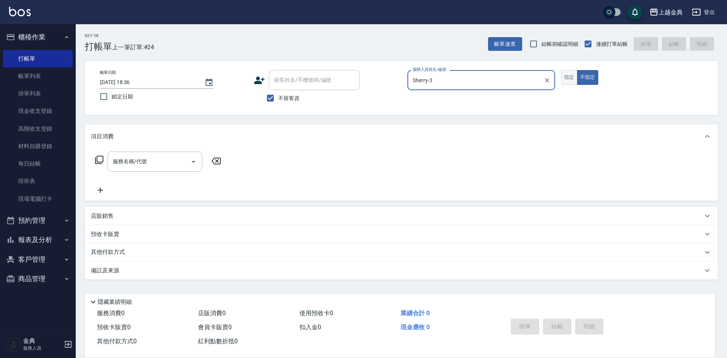
click at [568, 78] on button "指定" at bounding box center [569, 77] width 16 height 15
click at [144, 160] on div "服務名稱/代號 服務名稱/代號" at bounding box center [155, 162] width 95 height 20
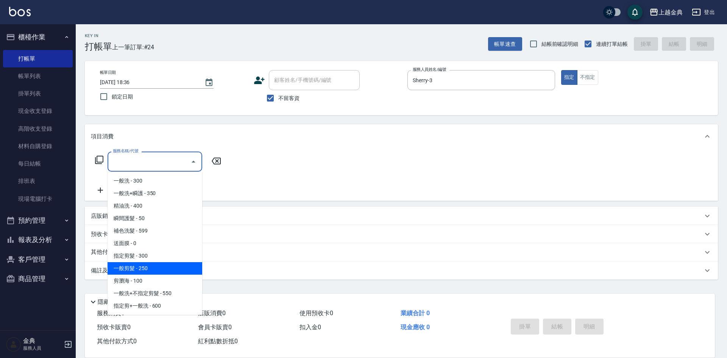
click at [164, 269] on span "一般剪髮 - 250" at bounding box center [155, 268] width 95 height 13
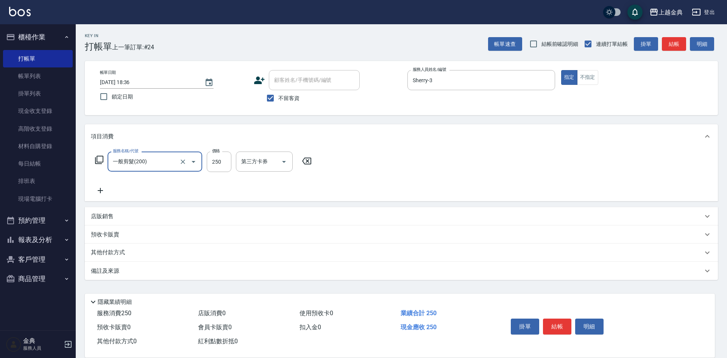
click at [165, 164] on input "一般剪髮(200)" at bounding box center [144, 161] width 67 height 13
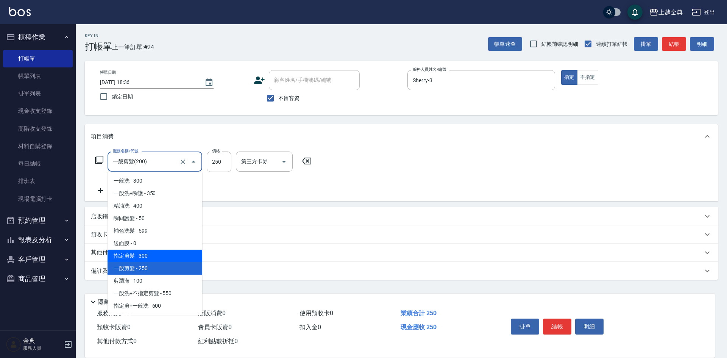
click at [169, 254] on span "指定剪髮 - 300" at bounding box center [155, 256] width 95 height 13
type input "指定剪髮(199)"
type input "300"
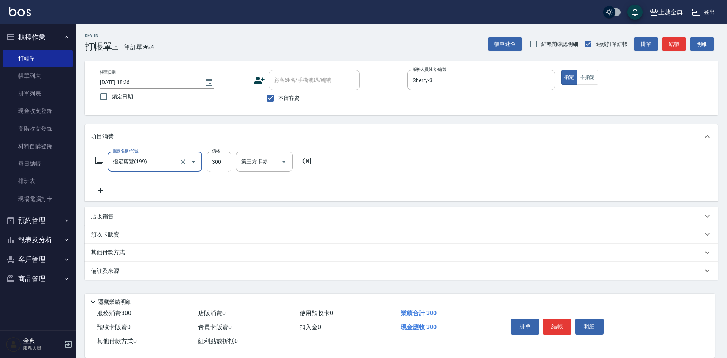
click at [554, 321] on button "結帳" at bounding box center [557, 327] width 28 height 16
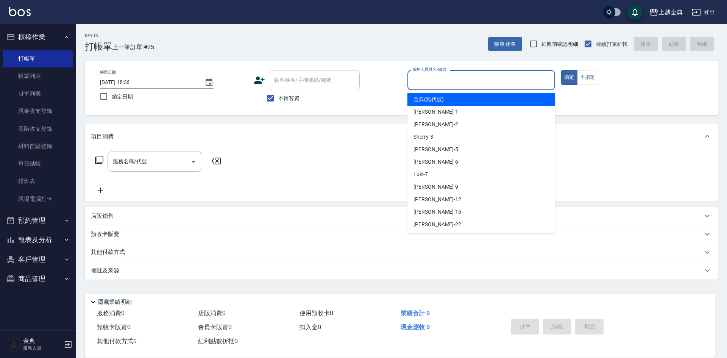
click at [460, 85] on input "服務人員姓名/編號" at bounding box center [481, 80] width 141 height 13
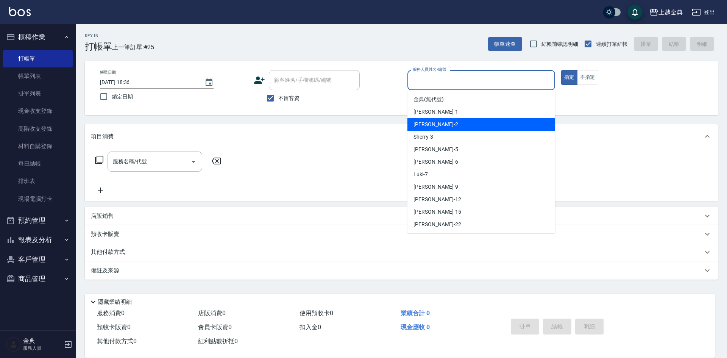
click at [447, 135] on div "Sherry -3" at bounding box center [482, 137] width 148 height 13
type input "Sherry-3"
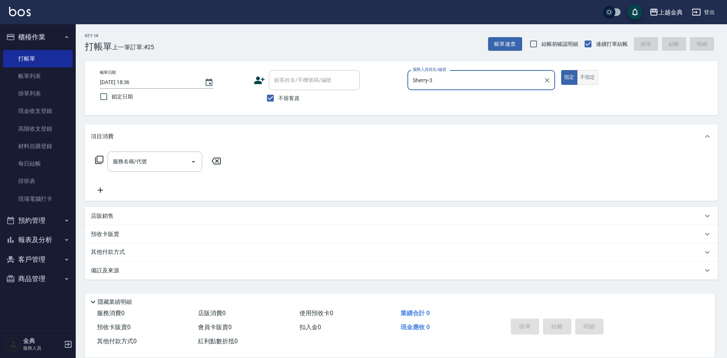
click at [593, 80] on button "不指定" at bounding box center [587, 77] width 21 height 15
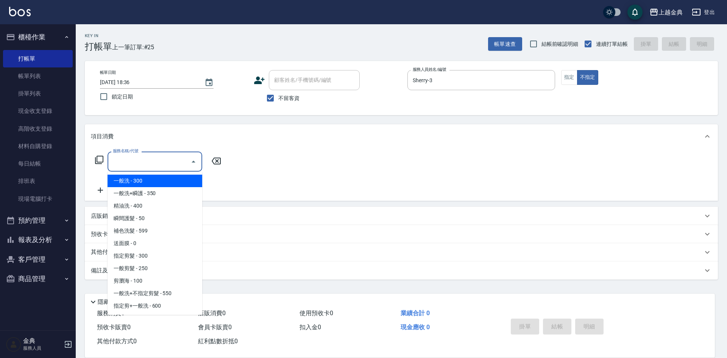
click at [151, 160] on input "服務名稱/代號" at bounding box center [149, 161] width 77 height 13
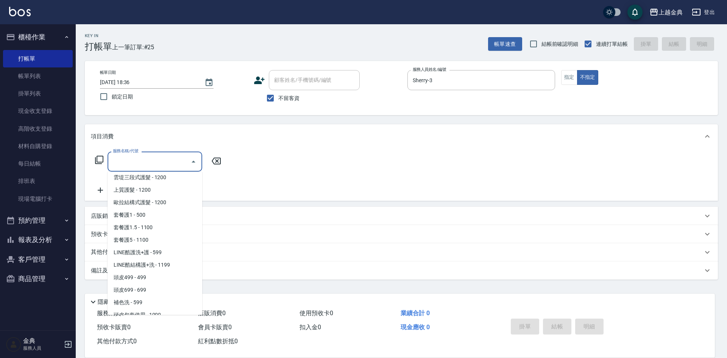
scroll to position [455, 0]
click at [151, 272] on span "頭皮499 - 499" at bounding box center [155, 276] width 95 height 13
type input "頭皮499(601)"
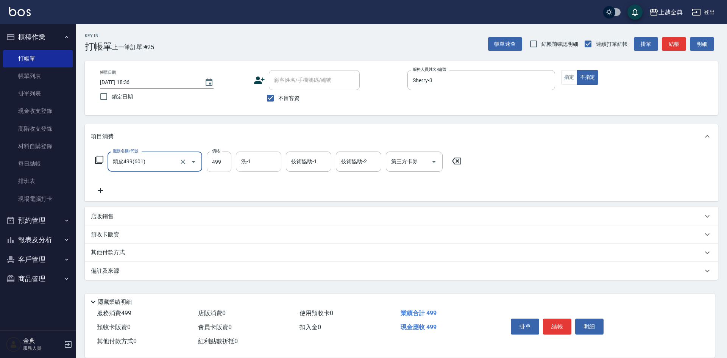
click at [261, 168] on input "洗-1" at bounding box center [258, 161] width 39 height 13
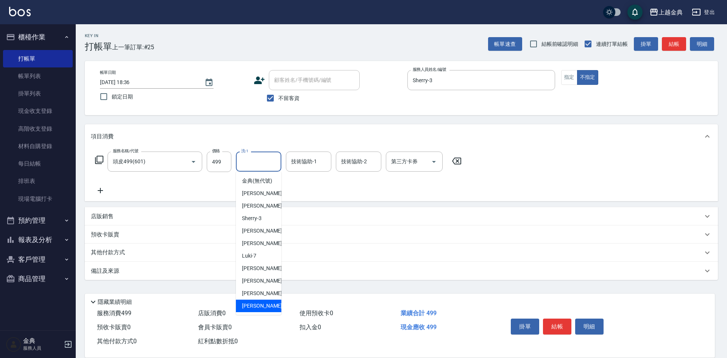
click at [262, 308] on div "[PERSON_NAME] -22" at bounding box center [258, 306] width 45 height 13
type input "[PERSON_NAME]-22"
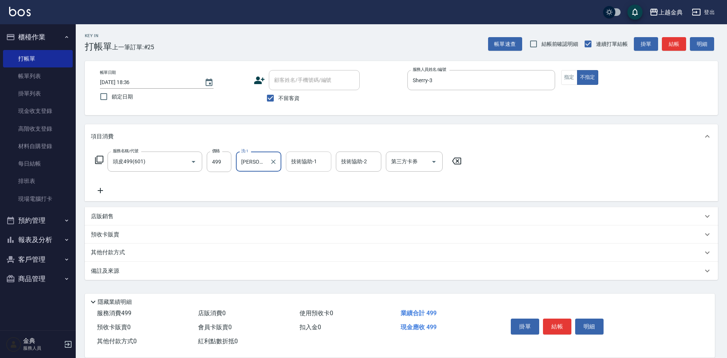
click at [310, 163] on div "技術協助-1 技術協助-1" at bounding box center [308, 162] width 45 height 20
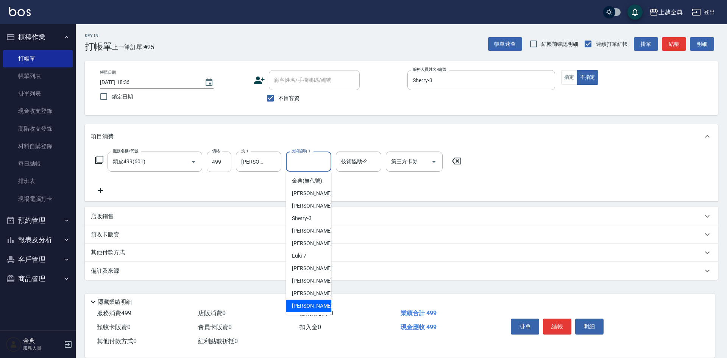
click at [310, 309] on div "[PERSON_NAME] -22" at bounding box center [308, 306] width 45 height 13
type input "[PERSON_NAME]-22"
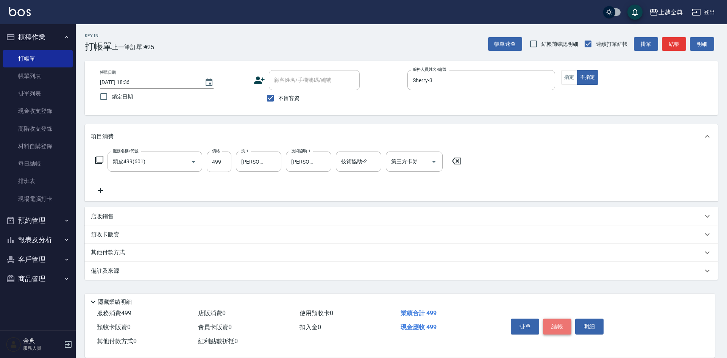
click at [562, 327] on button "結帳" at bounding box center [557, 327] width 28 height 16
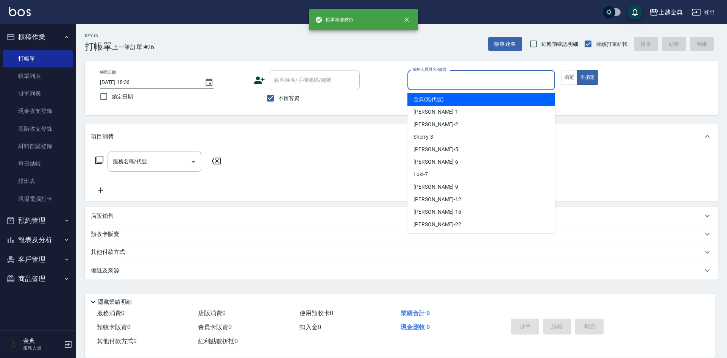
click at [467, 83] on input "服務人員姓名/編號" at bounding box center [481, 80] width 141 height 13
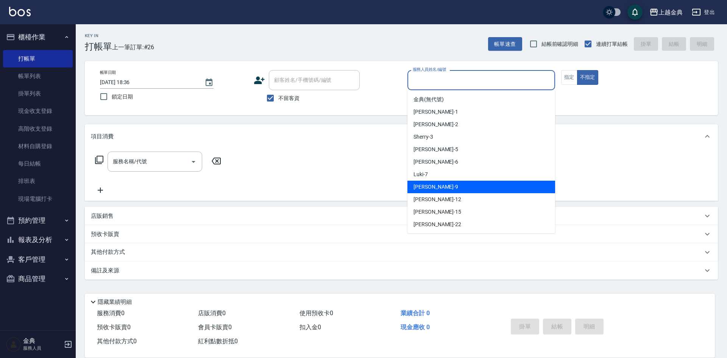
click at [436, 186] on div "[PERSON_NAME] -9" at bounding box center [482, 187] width 148 height 13
type input "[PERSON_NAME]-9"
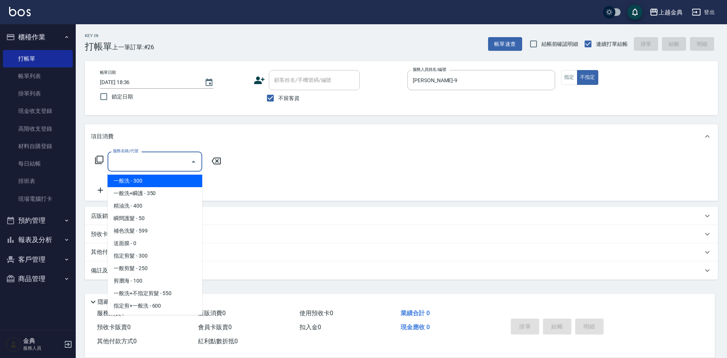
click at [164, 160] on input "服務名稱/代號" at bounding box center [149, 161] width 77 height 13
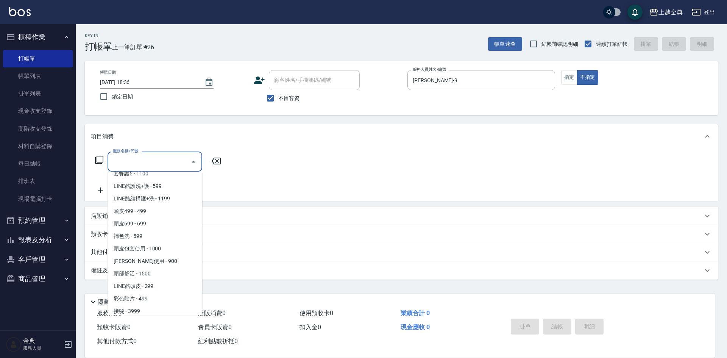
scroll to position [530, 0]
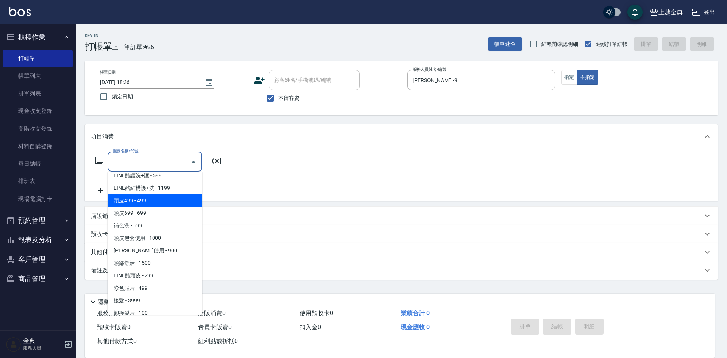
click at [138, 200] on span "頭皮499 - 499" at bounding box center [155, 200] width 95 height 13
type input "頭皮499(601)"
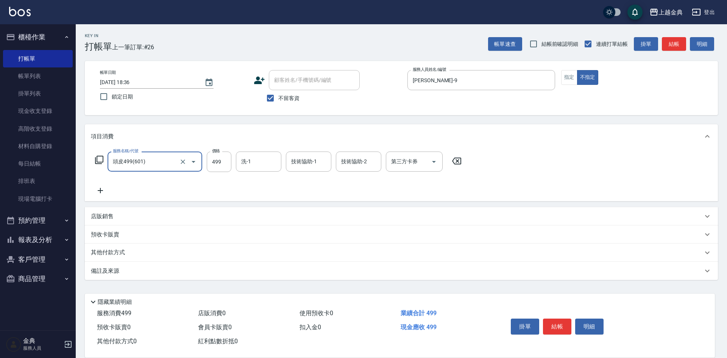
click at [92, 189] on icon at bounding box center [100, 190] width 19 height 9
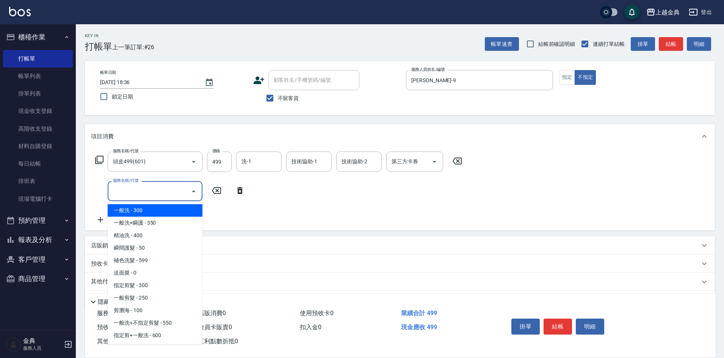
click at [124, 191] on input "服務名稱/代號" at bounding box center [149, 191] width 77 height 13
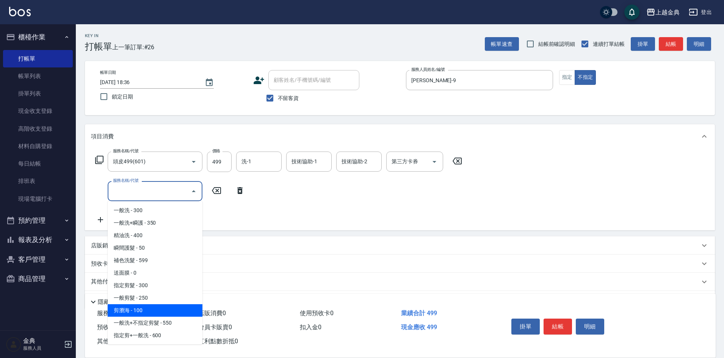
click at [170, 315] on span "剪瀏海 - 100" at bounding box center [155, 310] width 95 height 13
type input "剪瀏海(202)"
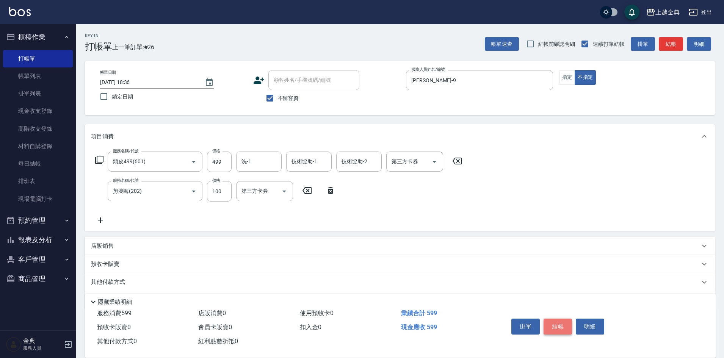
click at [560, 322] on button "結帳" at bounding box center [557, 327] width 28 height 16
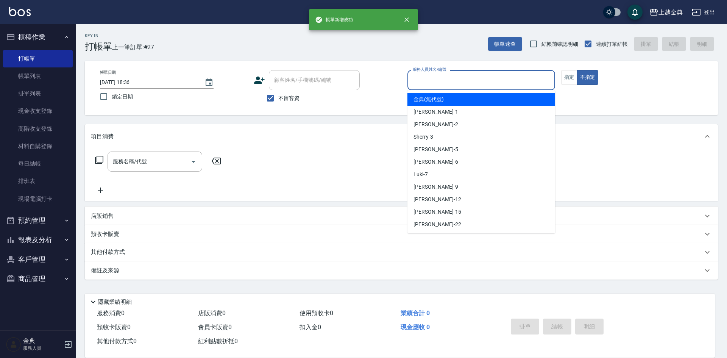
click at [446, 76] on input "服務人員姓名/編號" at bounding box center [481, 80] width 141 height 13
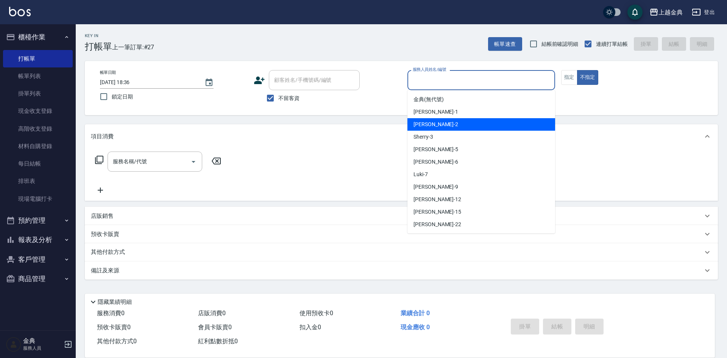
click at [450, 127] on div "Cindy -2" at bounding box center [482, 124] width 148 height 13
type input "Cindy-2"
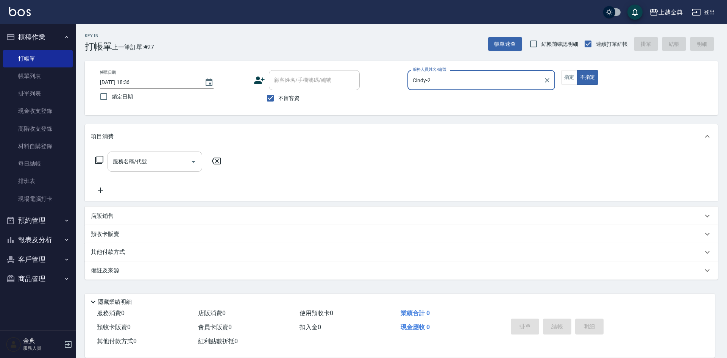
click at [138, 160] on div "服務名稱/代號 服務名稱/代號" at bounding box center [155, 162] width 95 height 20
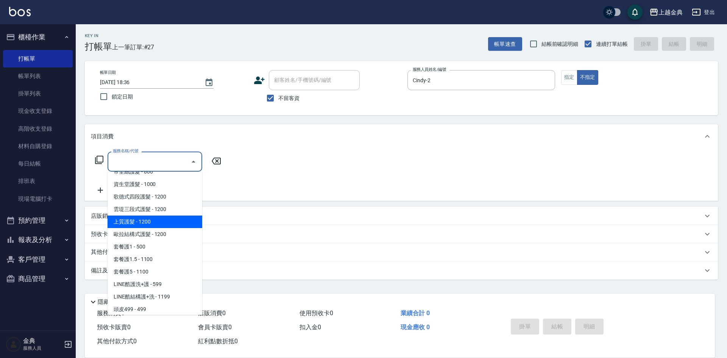
scroll to position [455, 0]
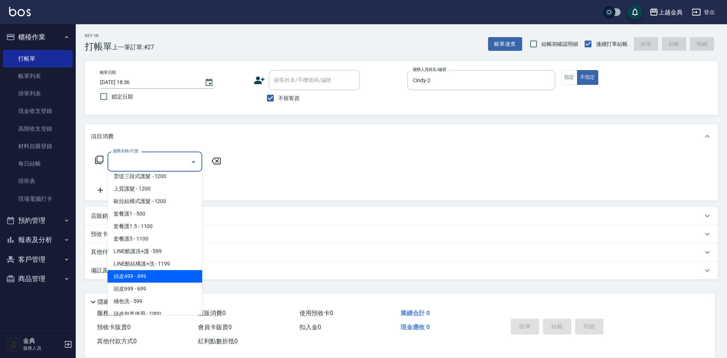
click at [157, 275] on span "頭皮499 - 499" at bounding box center [155, 276] width 95 height 13
type input "頭皮499(601)"
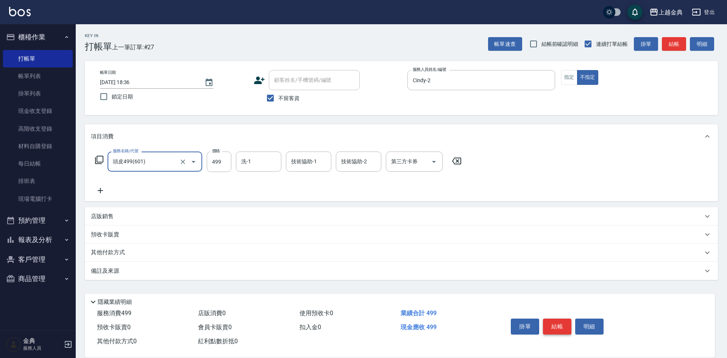
click at [555, 326] on button "結帳" at bounding box center [557, 327] width 28 height 16
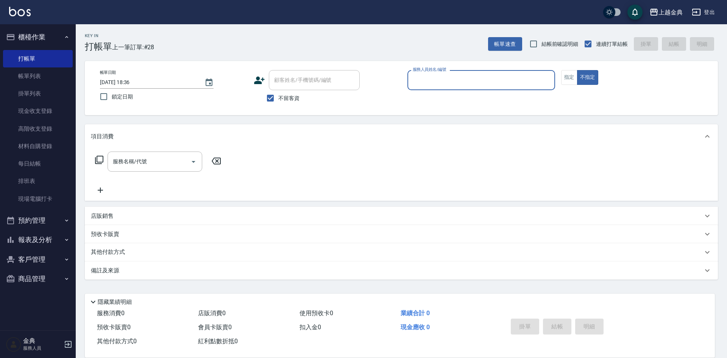
drag, startPoint x: 459, startPoint y: 82, endPoint x: 459, endPoint y: 89, distance: 7.2
click at [459, 82] on input "服務人員姓名/編號" at bounding box center [481, 80] width 141 height 13
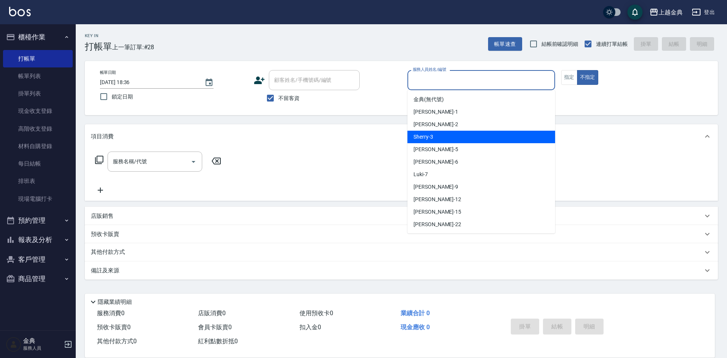
click at [451, 136] on div "Sherry -3" at bounding box center [482, 137] width 148 height 13
type input "Sherry-3"
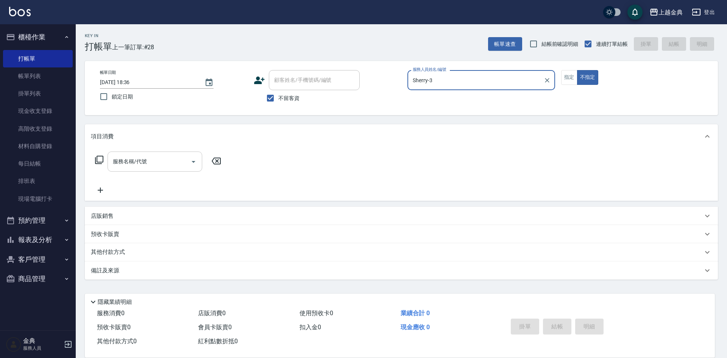
click at [141, 155] on div "服務名稱/代號 服務名稱/代號" at bounding box center [155, 162] width 95 height 20
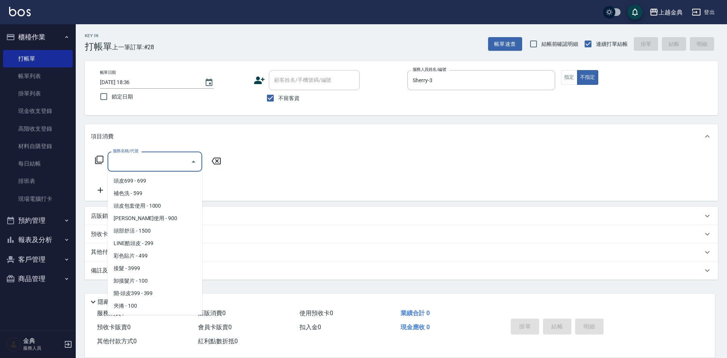
scroll to position [562, 0]
click at [164, 230] on span "頭部舒活 - 1500" at bounding box center [155, 231] width 95 height 13
type input "頭部舒活(607)"
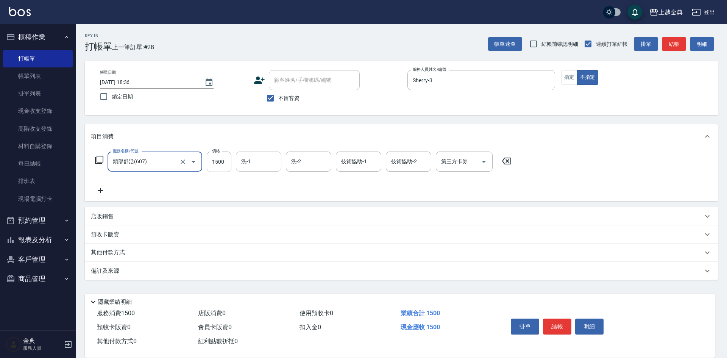
click at [265, 157] on input "洗-1" at bounding box center [258, 161] width 39 height 13
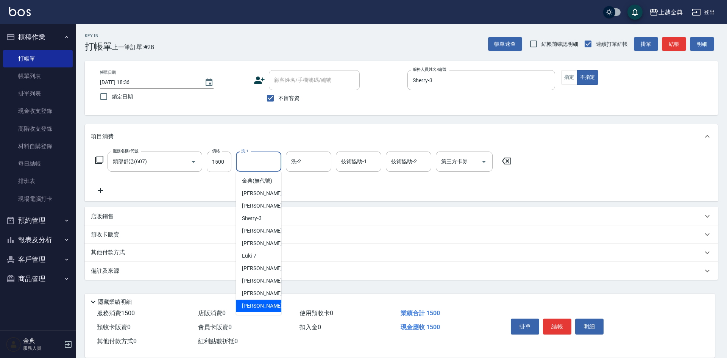
click at [261, 309] on div "[PERSON_NAME] -22" at bounding box center [258, 306] width 45 height 13
type input "[PERSON_NAME]-22"
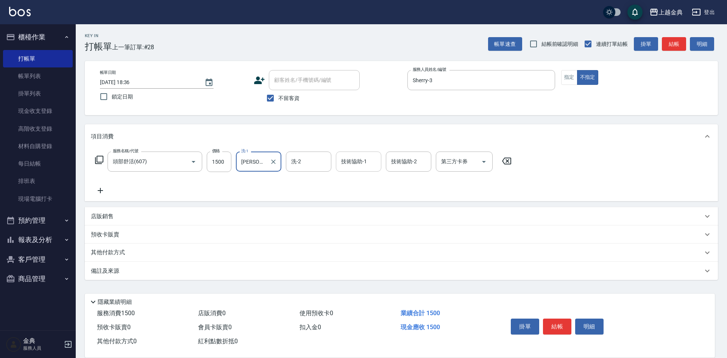
click at [364, 166] on input "技術協助-1" at bounding box center [358, 161] width 39 height 13
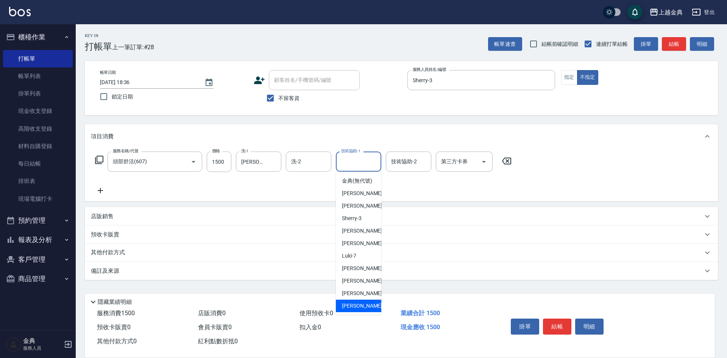
click at [342, 310] on span "[PERSON_NAME] -22" at bounding box center [366, 306] width 48 height 8
type input "[PERSON_NAME]-22"
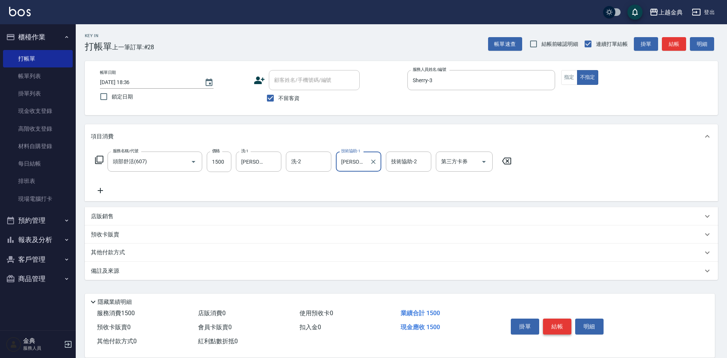
click at [564, 322] on button "結帳" at bounding box center [557, 327] width 28 height 16
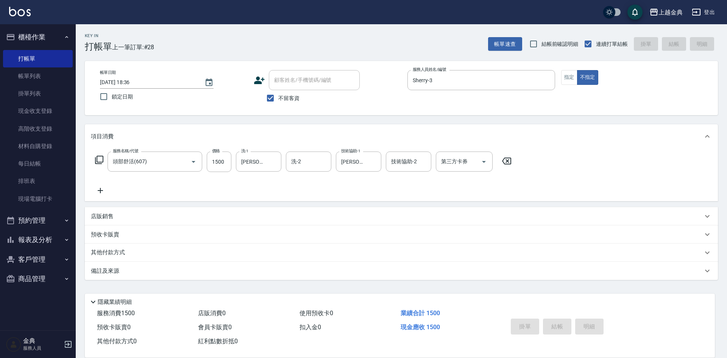
type input "[DATE] 18:54"
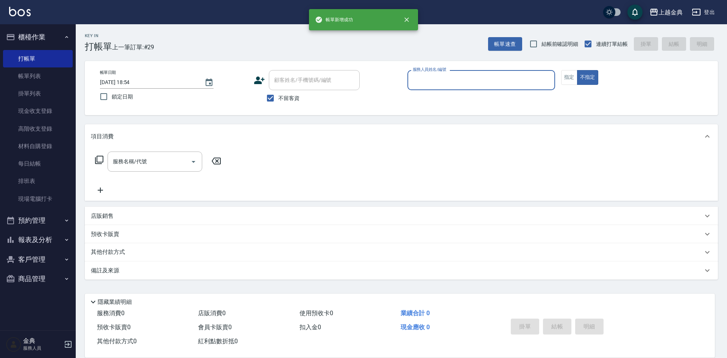
click at [449, 83] on input "服務人員姓名/編號" at bounding box center [481, 80] width 141 height 13
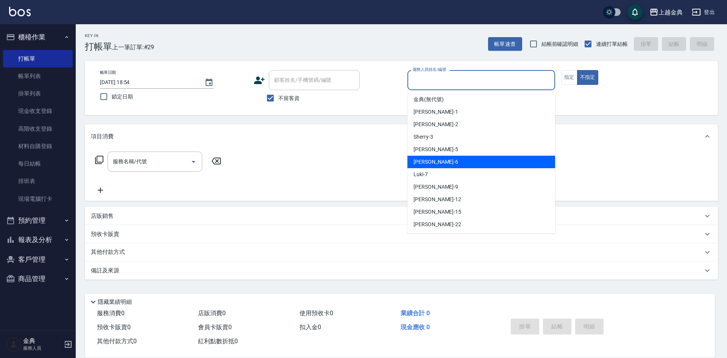
click at [441, 162] on div "[PERSON_NAME] -6" at bounding box center [482, 162] width 148 height 13
type input "[PERSON_NAME]-6"
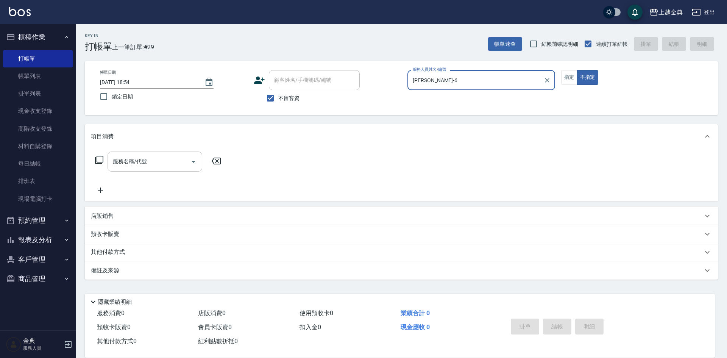
click at [131, 164] on input "服務名稱/代號" at bounding box center [149, 161] width 77 height 13
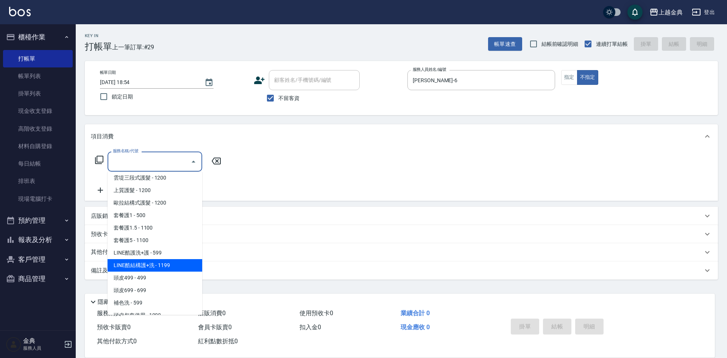
scroll to position [455, 0]
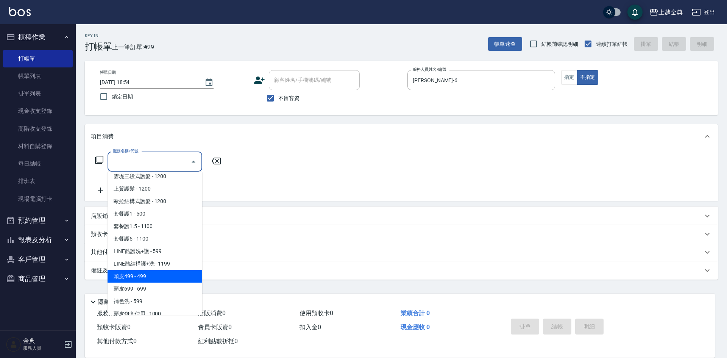
click at [158, 278] on span "頭皮499 - 499" at bounding box center [155, 276] width 95 height 13
type input "頭皮499(601)"
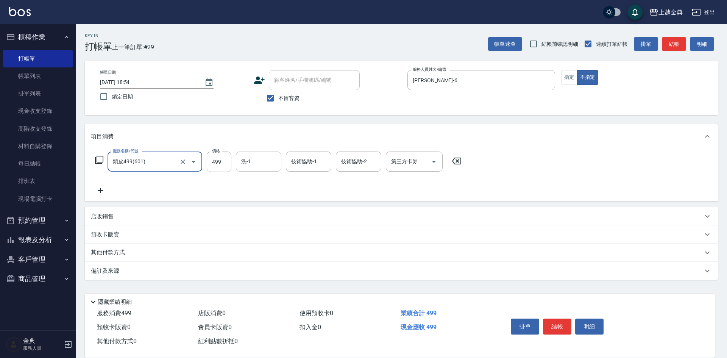
click at [255, 160] on input "洗-1" at bounding box center [258, 161] width 39 height 13
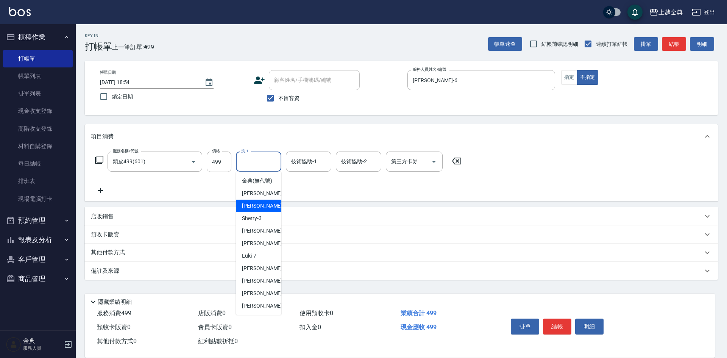
click at [253, 210] on span "Cindy -2" at bounding box center [264, 206] width 45 height 8
type input "Cindy-2"
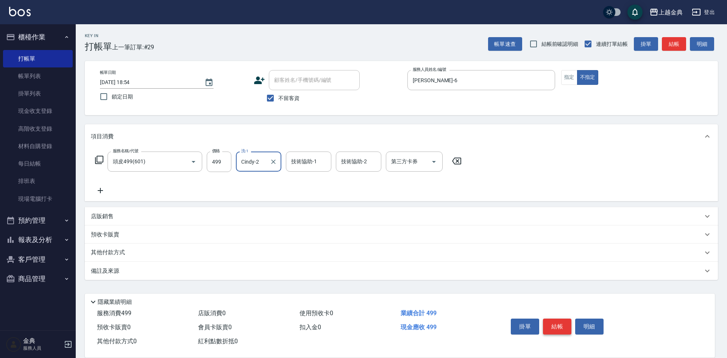
click at [556, 327] on button "結帳" at bounding box center [557, 327] width 28 height 16
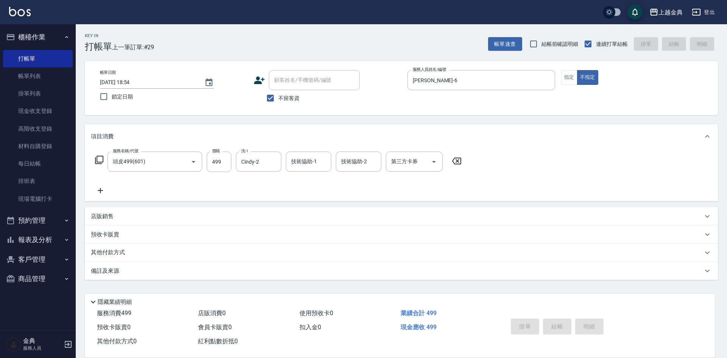
type input "[DATE] 18:55"
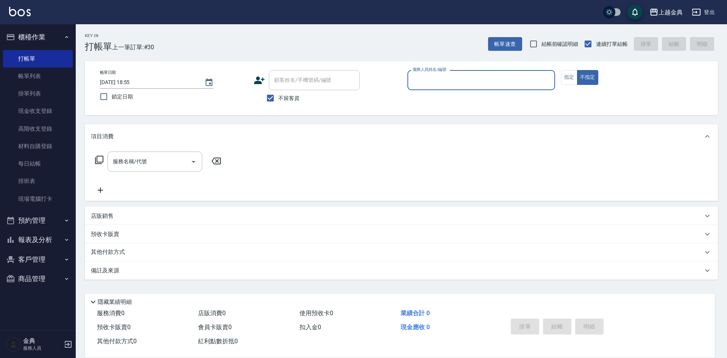
drag, startPoint x: 35, startPoint y: 77, endPoint x: 236, endPoint y: 181, distance: 226.2
click at [35, 77] on link "帳單列表" at bounding box center [38, 75] width 70 height 17
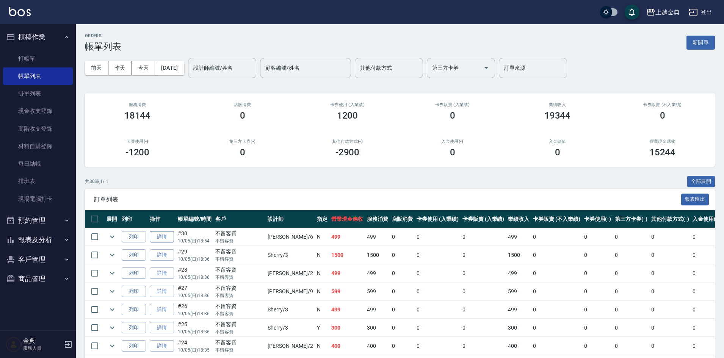
click at [167, 239] on link "詳情" at bounding box center [162, 237] width 24 height 12
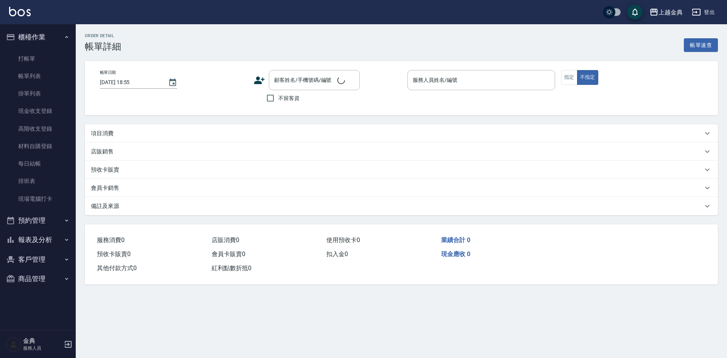
type input "[DATE] 18:54"
checkbox input "true"
type input "[PERSON_NAME]-6"
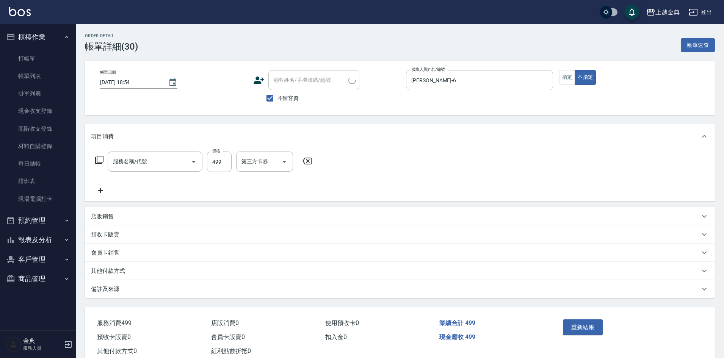
type input "頭皮499(601)"
click at [315, 163] on div "技術協助-1 技術協助-1" at bounding box center [308, 162] width 45 height 20
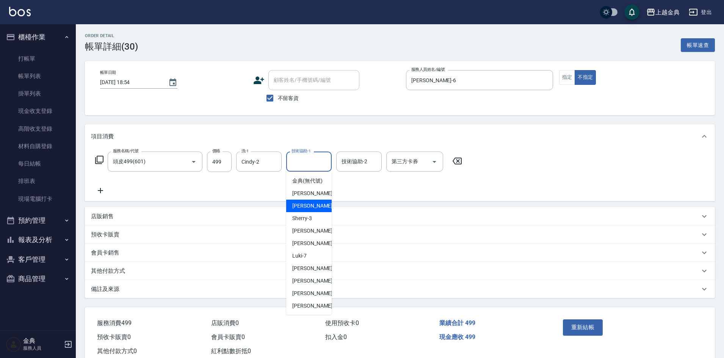
click at [310, 212] on div "Cindy -2" at bounding box center [308, 206] width 45 height 13
type input "Cindy-2"
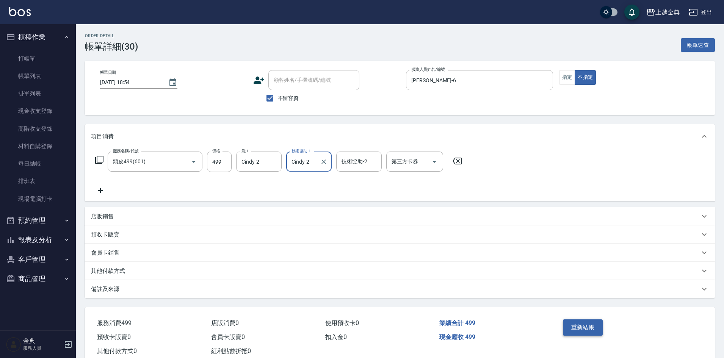
click at [593, 333] on button "重新結帳" at bounding box center [583, 327] width 40 height 16
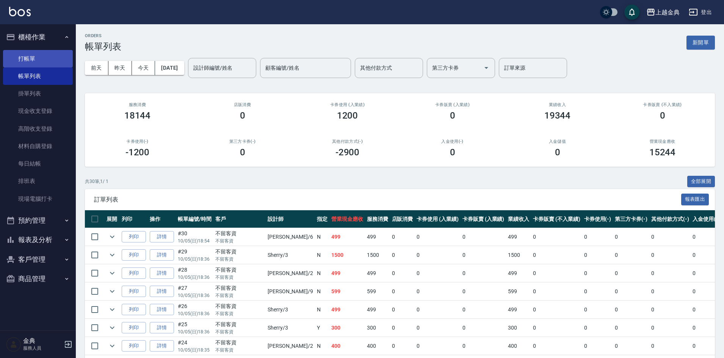
click at [41, 62] on link "打帳單" at bounding box center [38, 58] width 70 height 17
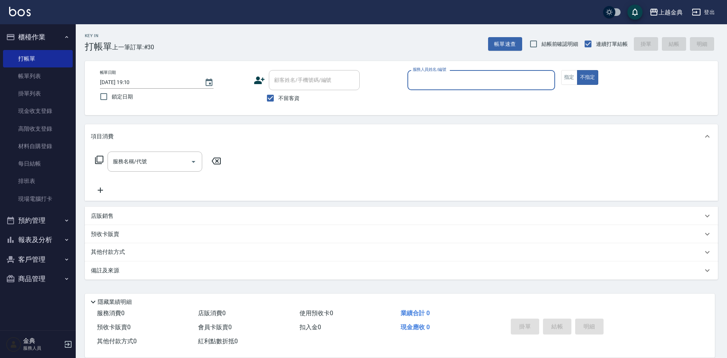
click at [474, 84] on input "服務人員姓名/編號" at bounding box center [481, 80] width 141 height 13
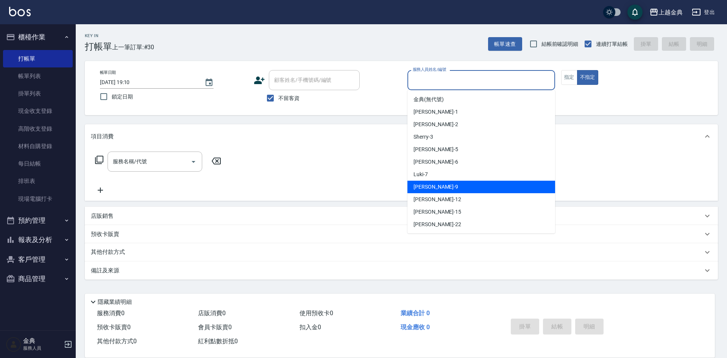
click at [448, 186] on div "[PERSON_NAME] -9" at bounding box center [482, 187] width 148 height 13
type input "[PERSON_NAME]-9"
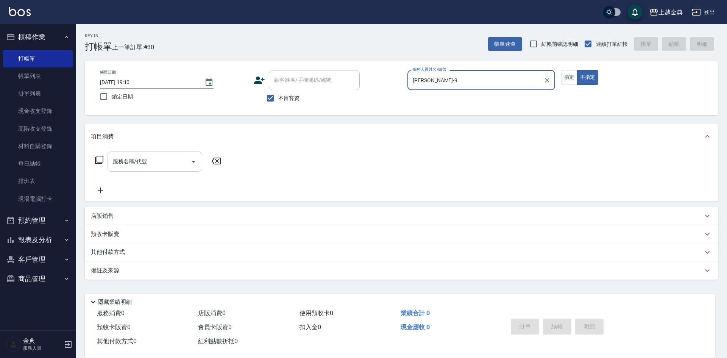
click at [136, 162] on div "服務名稱/代號 服務名稱/代號" at bounding box center [155, 162] width 95 height 20
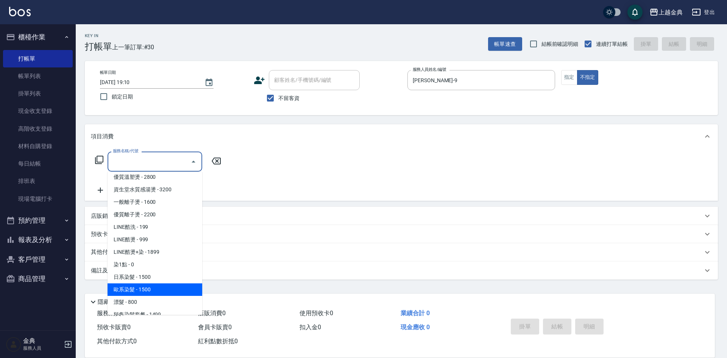
scroll to position [152, 0]
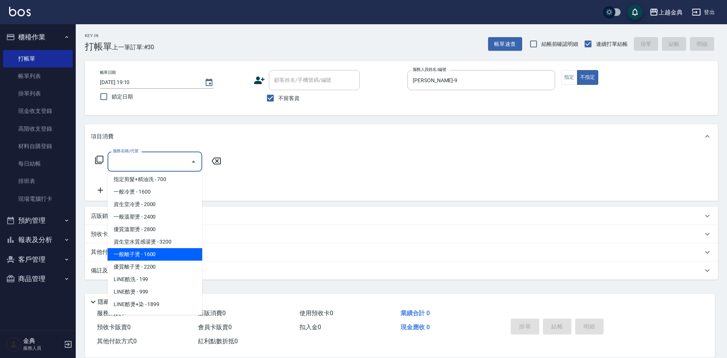
click at [160, 251] on span "一般離子燙 - 1600" at bounding box center [155, 254] width 95 height 13
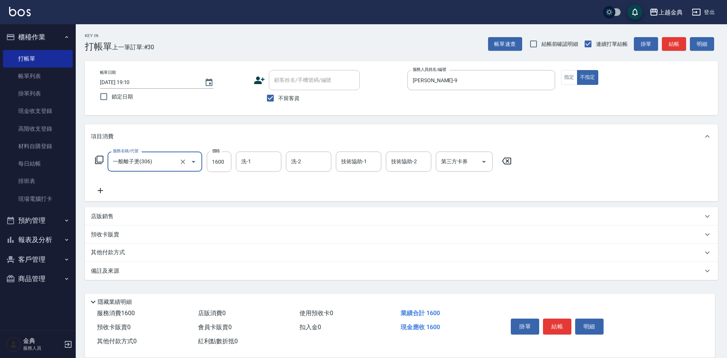
click at [164, 161] on input "一般離子燙(306)" at bounding box center [144, 161] width 67 height 13
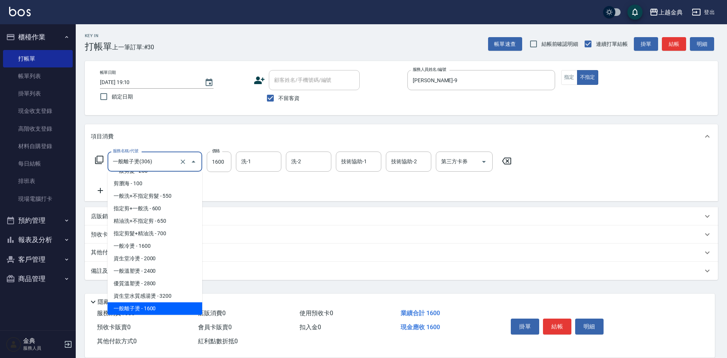
scroll to position [135, 0]
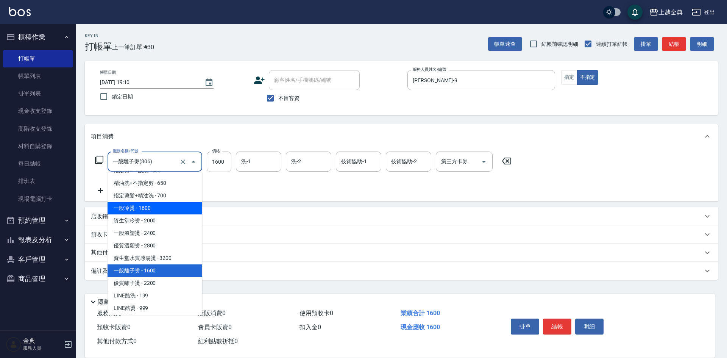
click at [152, 204] on span "一般冷燙 - 1600" at bounding box center [155, 208] width 95 height 13
type input "一般冷燙(301)"
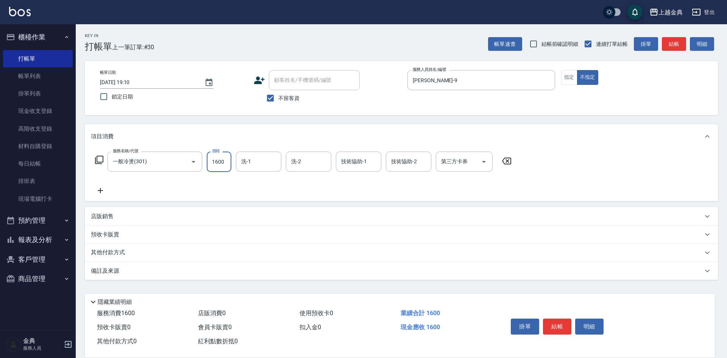
click at [220, 162] on input "1600" at bounding box center [219, 162] width 25 height 20
type input "900"
click at [125, 231] on div "預收卡販賣" at bounding box center [397, 235] width 612 height 8
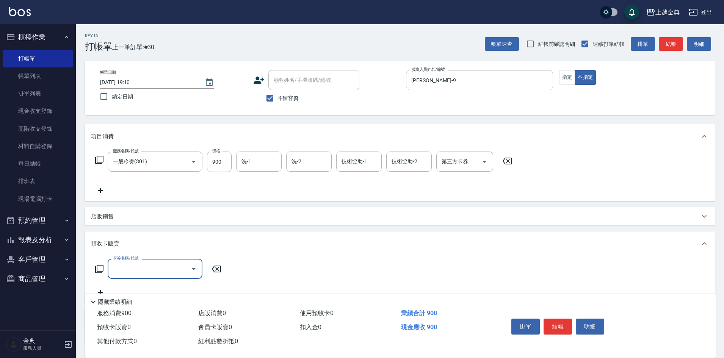
scroll to position [0, 0]
click at [124, 218] on div "店販銷售" at bounding box center [395, 217] width 608 height 8
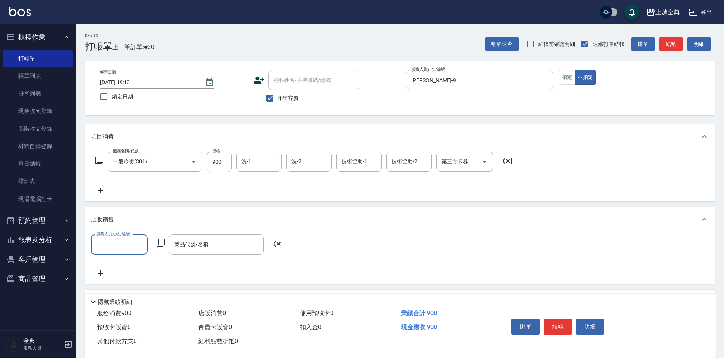
scroll to position [38, 0]
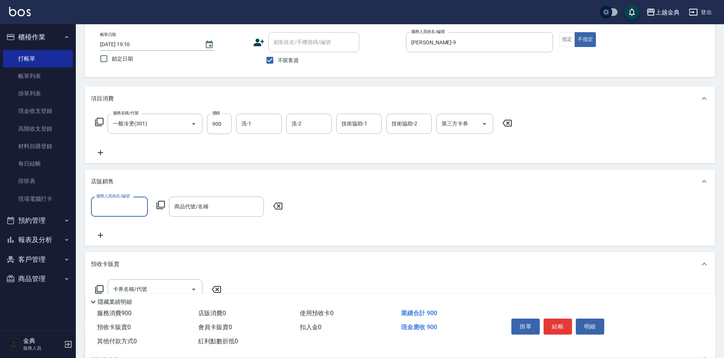
click at [122, 210] on input "服務人員姓名/編號" at bounding box center [119, 206] width 50 height 13
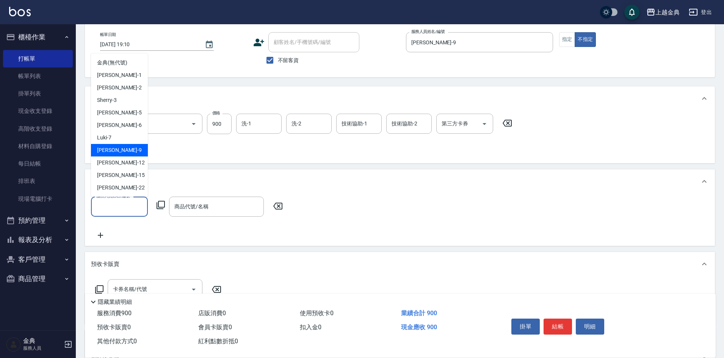
click at [131, 152] on div "[PERSON_NAME] -9" at bounding box center [119, 150] width 57 height 13
type input "[PERSON_NAME]-9"
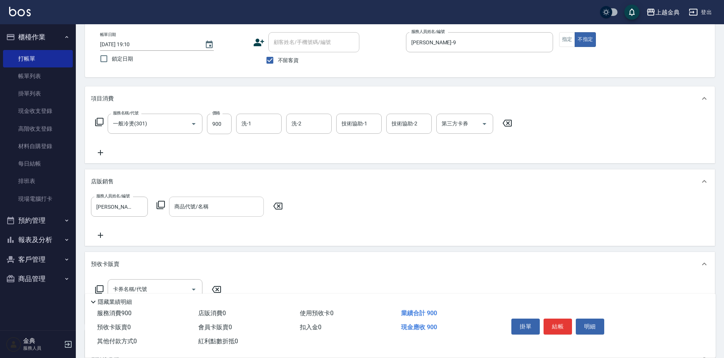
drag, startPoint x: 181, startPoint y: 189, endPoint x: 198, endPoint y: 200, distance: 19.4
click at [181, 190] on div "店販銷售" at bounding box center [400, 181] width 630 height 24
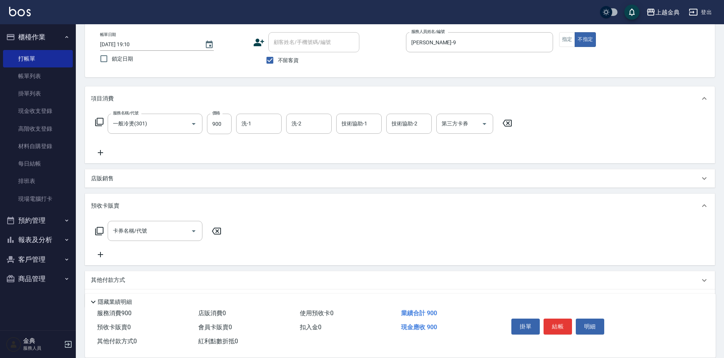
click at [199, 202] on div "預收卡販賣" at bounding box center [395, 206] width 608 height 8
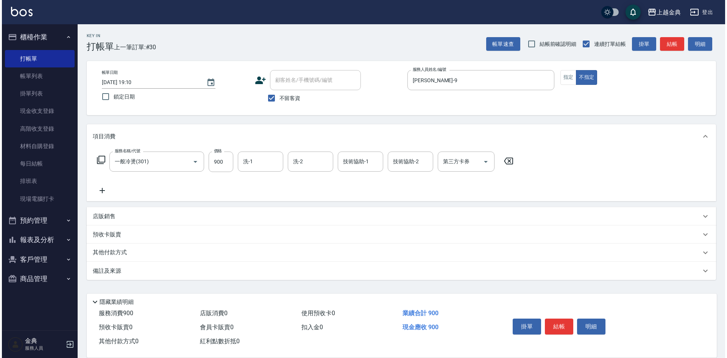
scroll to position [0, 0]
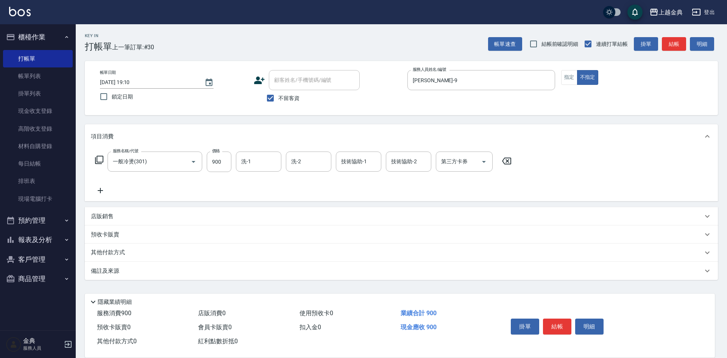
click at [174, 217] on div "店販銷售" at bounding box center [397, 217] width 612 height 8
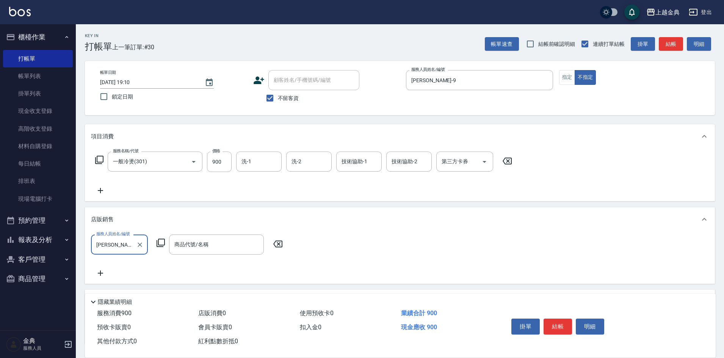
scroll to position [38, 0]
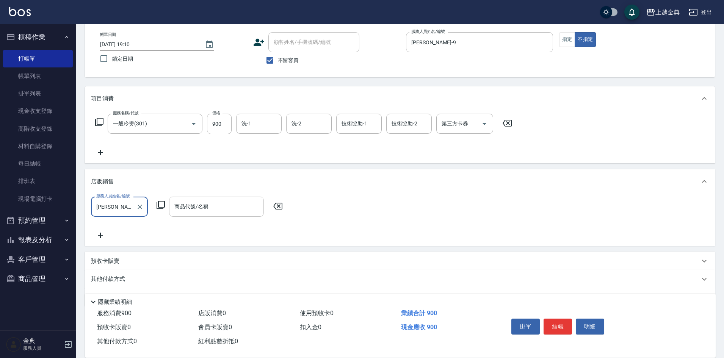
click at [205, 205] on div "商品代號/名稱 商品代號/名稱" at bounding box center [216, 207] width 95 height 20
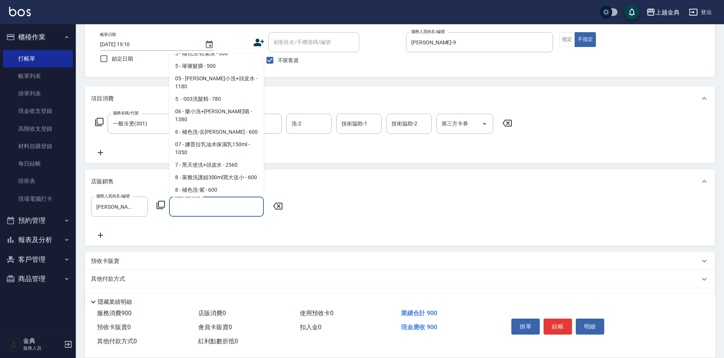
scroll to position [114, 0]
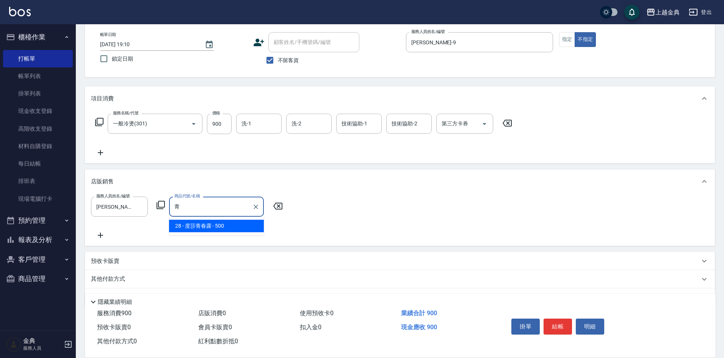
click at [247, 224] on span "28 - 度莎青春露 - 500" at bounding box center [216, 226] width 95 height 13
type input "度[PERSON_NAME]"
click at [290, 208] on input "500" at bounding box center [280, 207] width 25 height 20
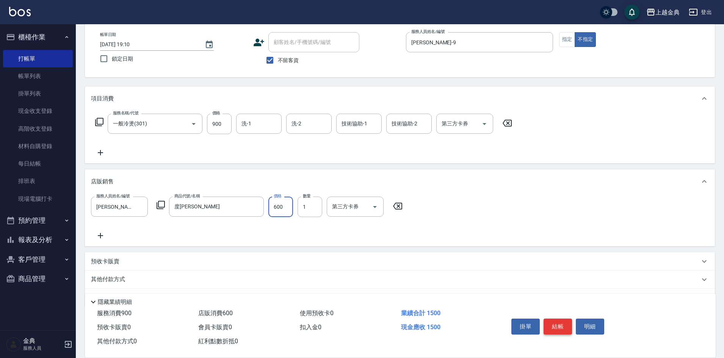
type input "600"
click at [548, 320] on button "結帳" at bounding box center [557, 327] width 28 height 16
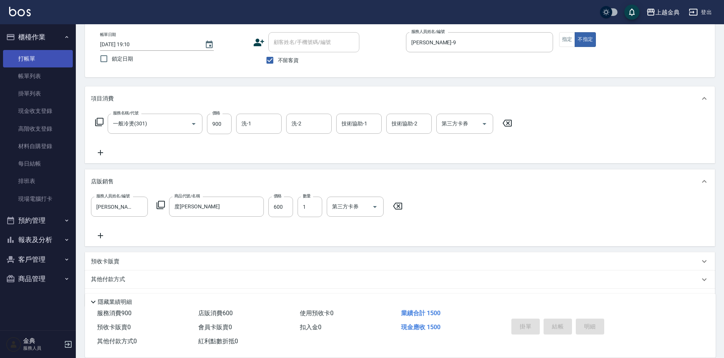
type input "[DATE] 19:12"
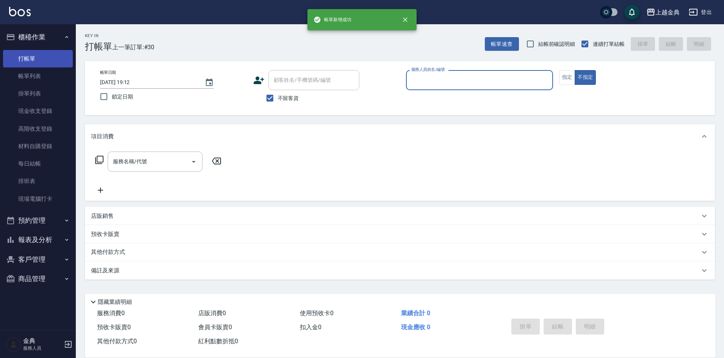
scroll to position [0, 0]
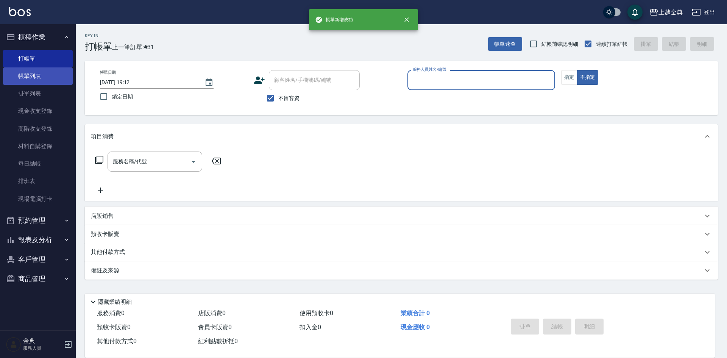
drag, startPoint x: 42, startPoint y: 69, endPoint x: 32, endPoint y: 84, distance: 17.6
click at [42, 69] on link "帳單列表" at bounding box center [38, 75] width 70 height 17
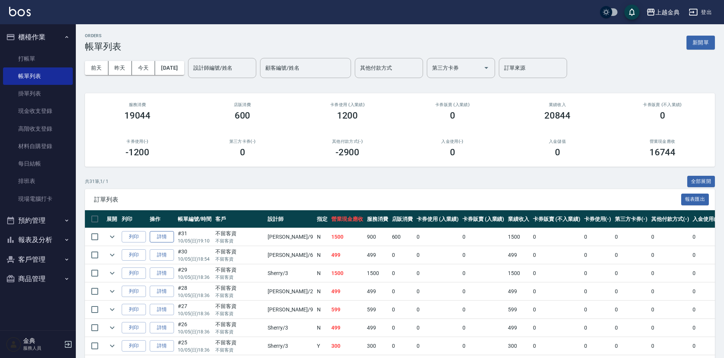
click at [164, 235] on link "詳情" at bounding box center [162, 237] width 24 height 12
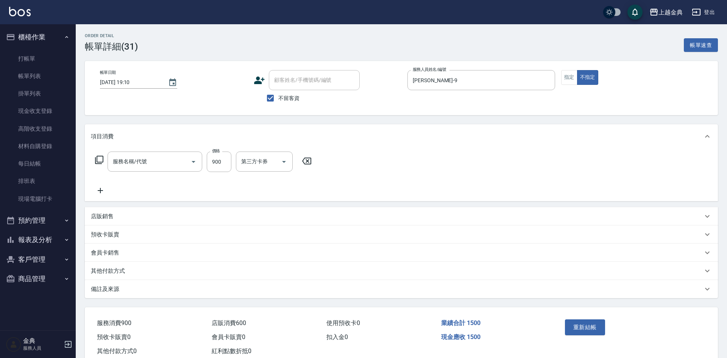
type input "[DATE] 19:10"
checkbox input "true"
type input "[PERSON_NAME]-9"
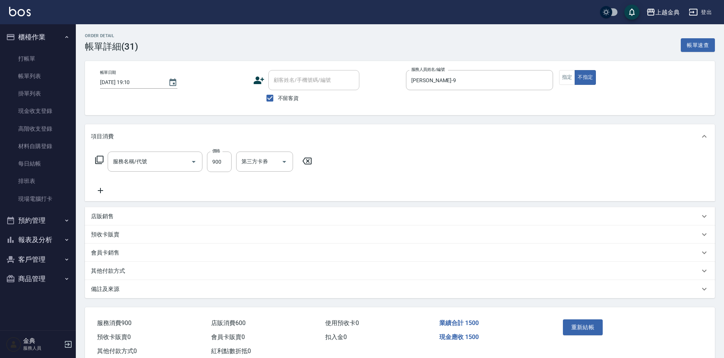
type input "一般冷燙(301)"
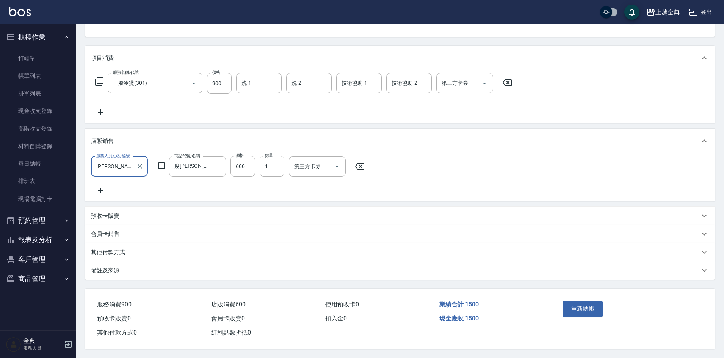
scroll to position [88, 0]
click at [140, 249] on div "其他付款方式" at bounding box center [395, 253] width 608 height 8
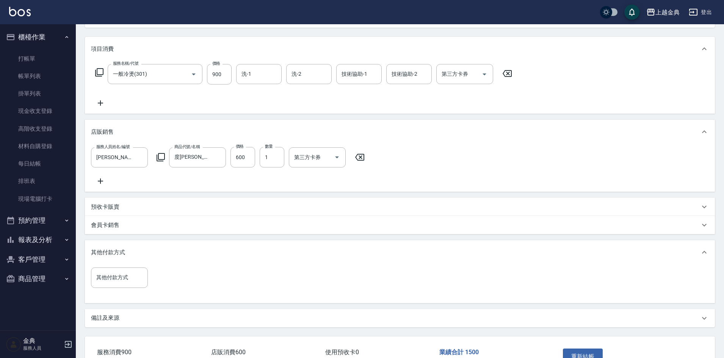
scroll to position [125, 0]
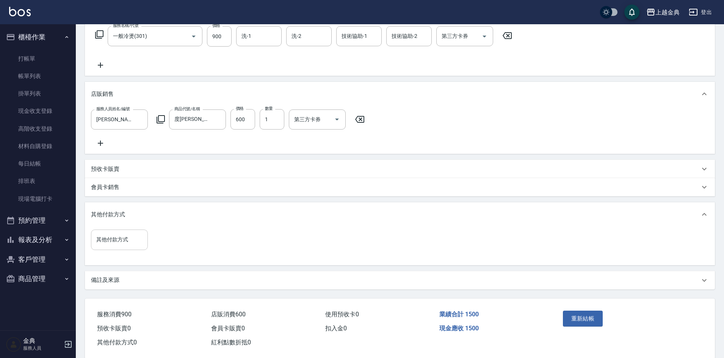
click at [107, 246] on input "其他付款方式" at bounding box center [119, 239] width 50 height 13
click at [130, 273] on span "信用卡" at bounding box center [119, 277] width 57 height 13
type input "信用卡"
click at [180, 239] on input "0" at bounding box center [180, 240] width 57 height 20
type input "1500"
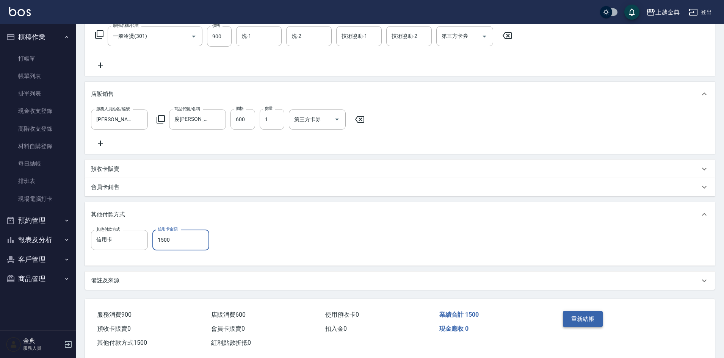
click at [592, 324] on button "重新結帳" at bounding box center [583, 319] width 40 height 16
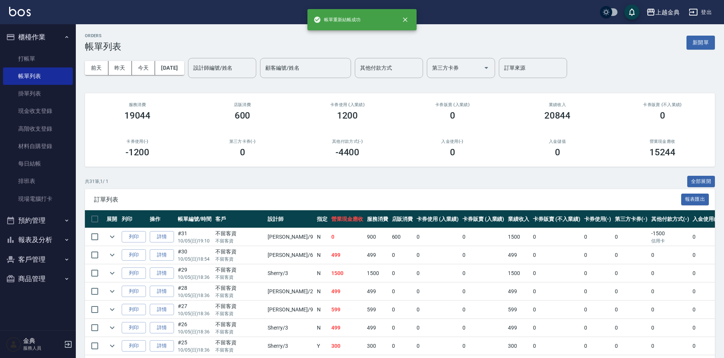
click at [50, 235] on button "報表及分析" at bounding box center [38, 240] width 70 height 20
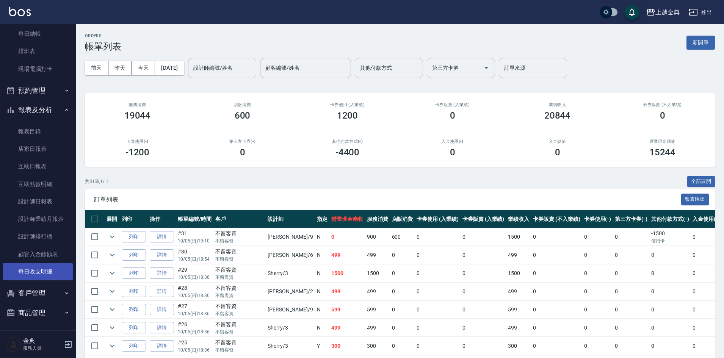
scroll to position [131, 0]
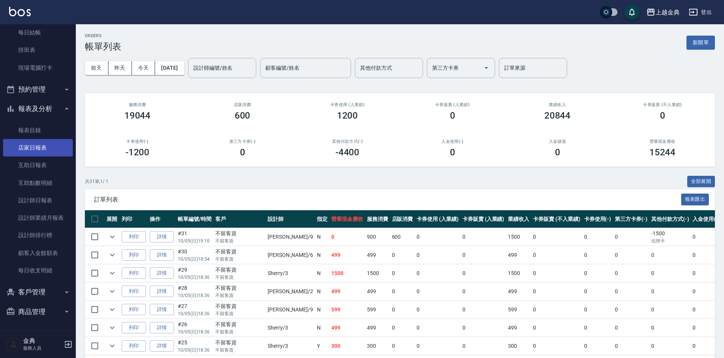
click at [35, 148] on link "店家日報表" at bounding box center [38, 147] width 70 height 17
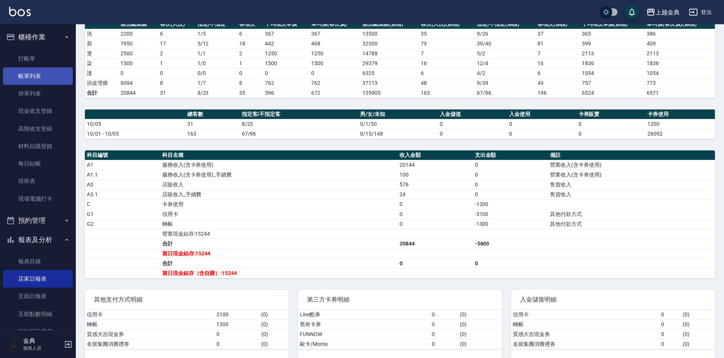
click at [33, 78] on link "帳單列表" at bounding box center [38, 75] width 70 height 17
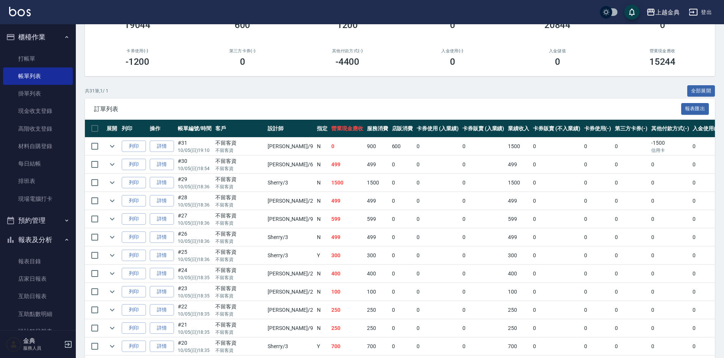
scroll to position [84, 0]
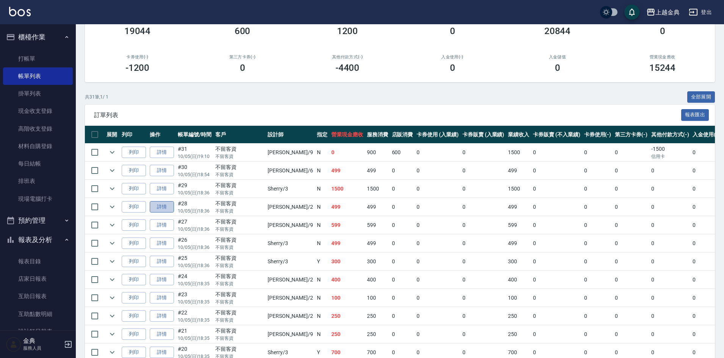
click at [157, 202] on link "詳情" at bounding box center [162, 207] width 24 height 12
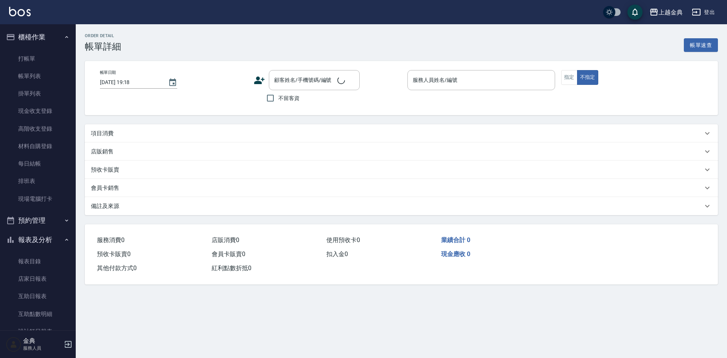
type input "[DATE] 18:36"
checkbox input "true"
type input "Cindy-2"
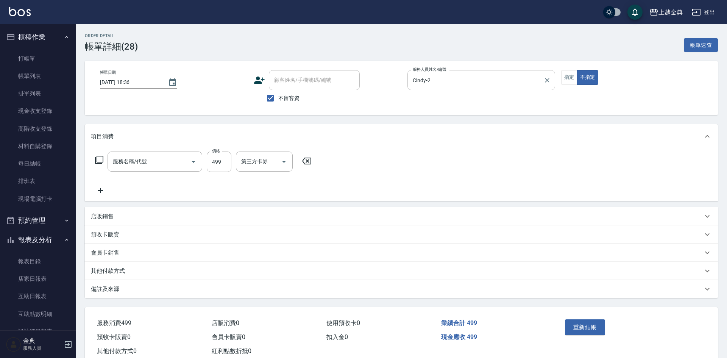
type input "頭皮499(601)"
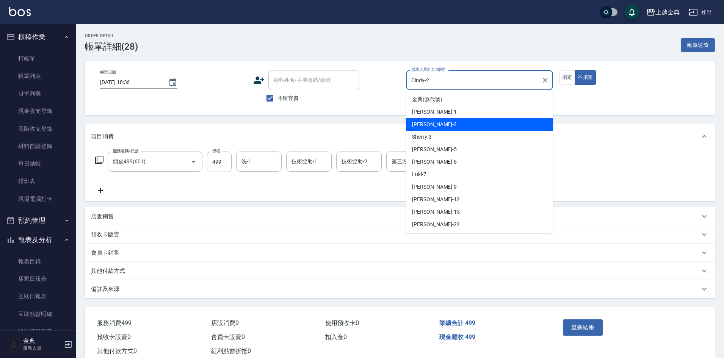
click at [496, 81] on input "Cindy-2" at bounding box center [473, 80] width 129 height 13
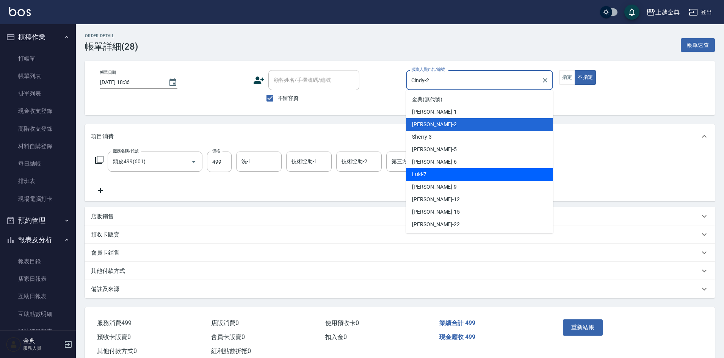
click at [464, 168] on div "Luki -7" at bounding box center [479, 174] width 147 height 13
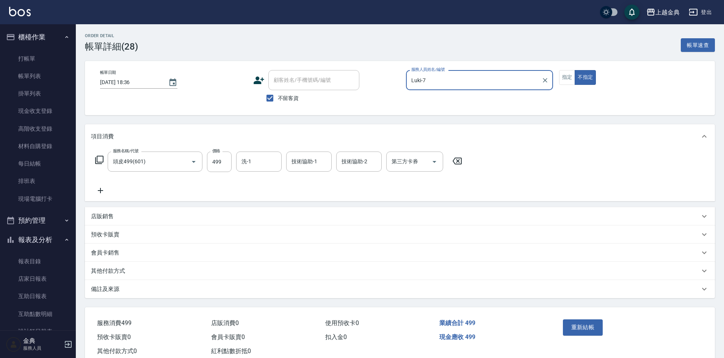
click at [452, 81] on input "Luki-7" at bounding box center [473, 80] width 129 height 13
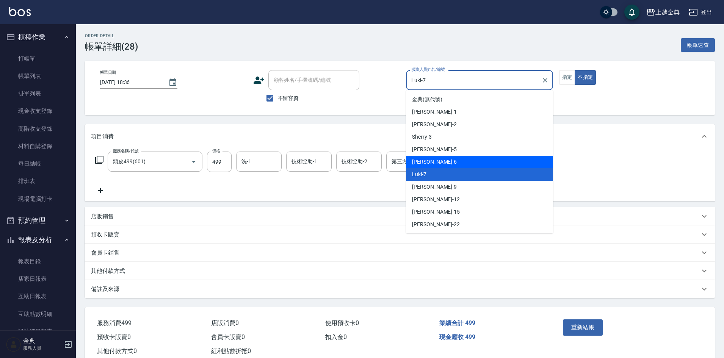
click at [441, 163] on div "[PERSON_NAME] -6" at bounding box center [479, 162] width 147 height 13
type input "[PERSON_NAME]-6"
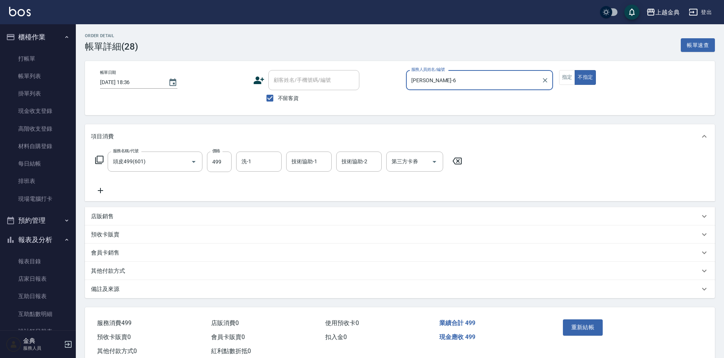
click at [572, 316] on div "重新結帳" at bounding box center [628, 332] width 155 height 51
click at [579, 331] on button "重新結帳" at bounding box center [583, 327] width 40 height 16
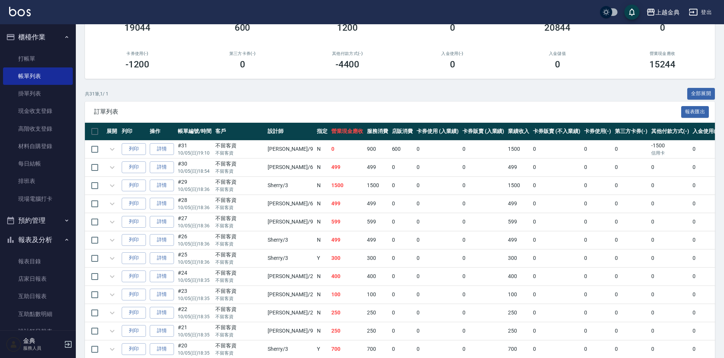
scroll to position [88, 0]
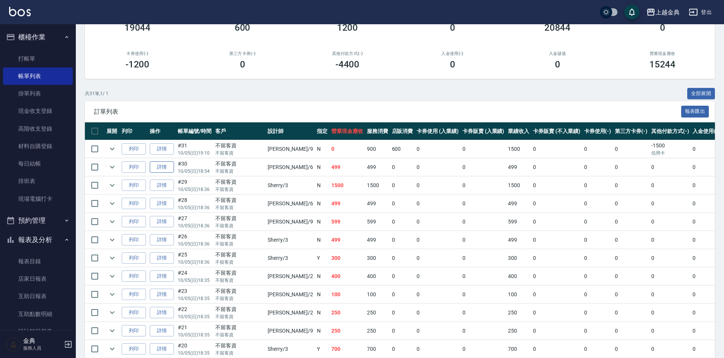
click at [161, 163] on link "詳情" at bounding box center [162, 167] width 24 height 12
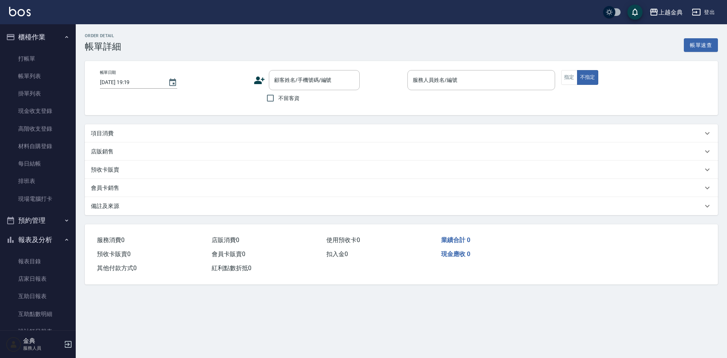
type input "[DATE] 18:54"
checkbox input "true"
type input "[PERSON_NAME]-6"
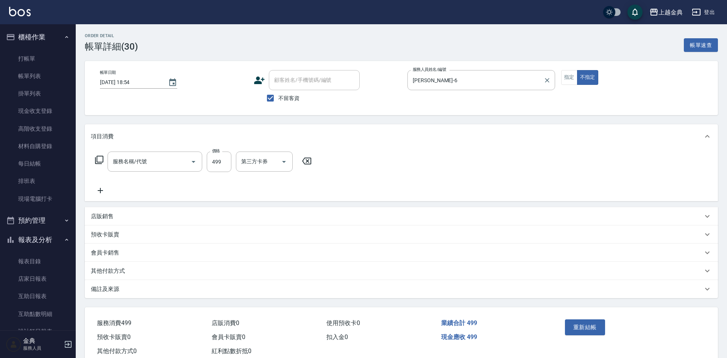
type input "頭皮499(601)"
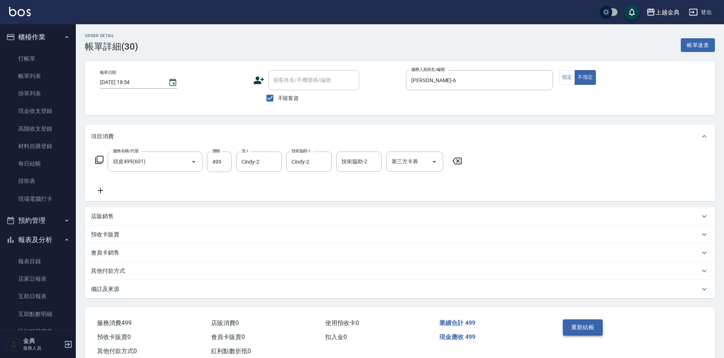
click at [587, 329] on button "重新結帳" at bounding box center [583, 327] width 40 height 16
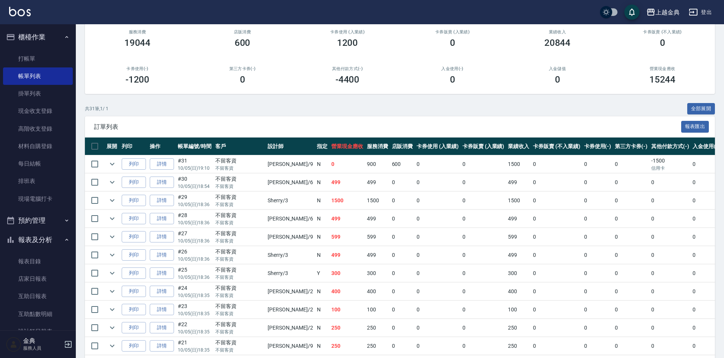
scroll to position [76, 0]
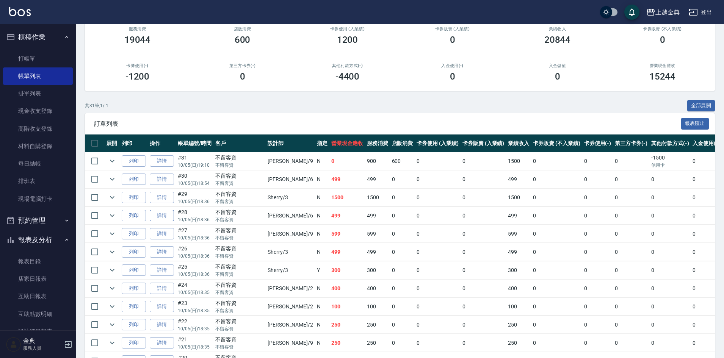
click at [167, 217] on link "詳情" at bounding box center [162, 216] width 24 height 12
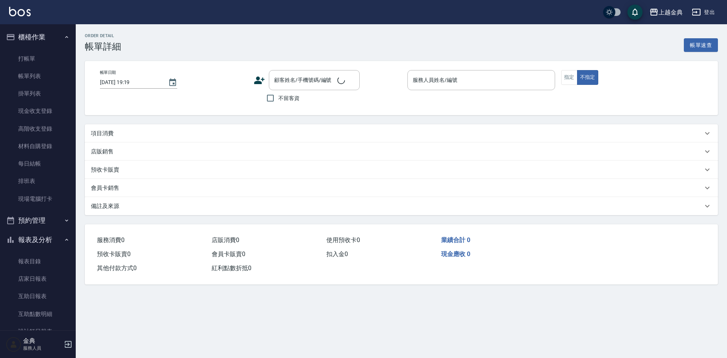
type input "[DATE] 18:36"
checkbox input "true"
type input "[PERSON_NAME]-6"
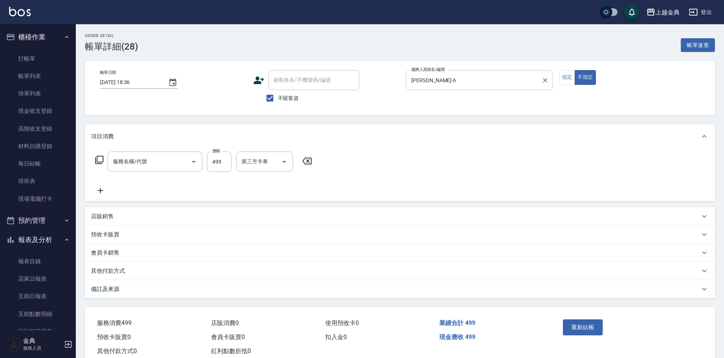
type input "頭皮499(601)"
click at [501, 80] on input "[PERSON_NAME]-6" at bounding box center [473, 80] width 129 height 13
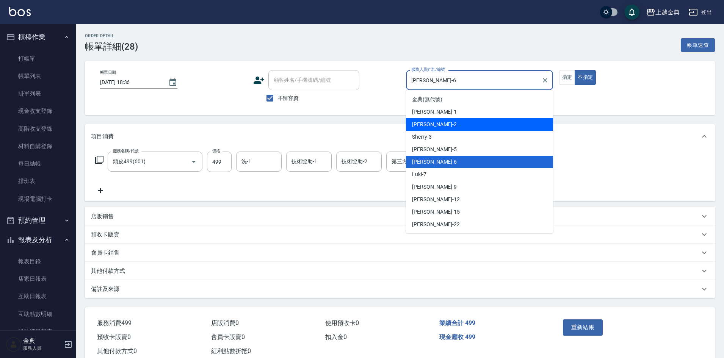
click at [474, 122] on div "Cindy -2" at bounding box center [479, 124] width 147 height 13
type input "Cindy-2"
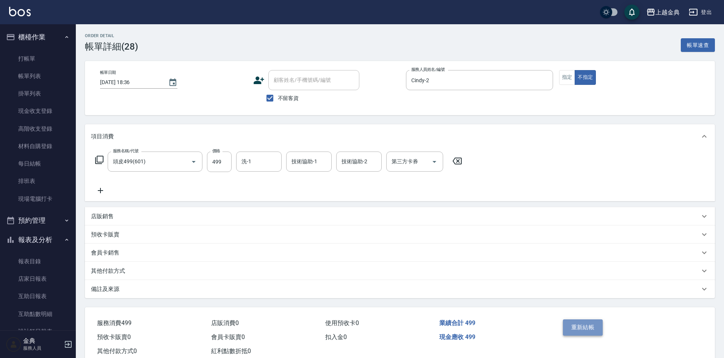
click at [596, 332] on button "重新結帳" at bounding box center [583, 327] width 40 height 16
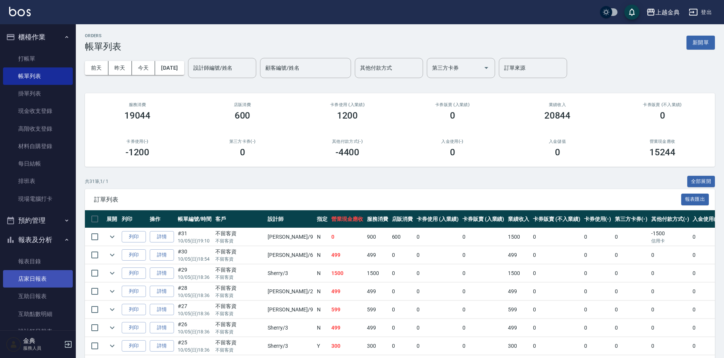
click at [32, 283] on link "店家日報表" at bounding box center [38, 278] width 70 height 17
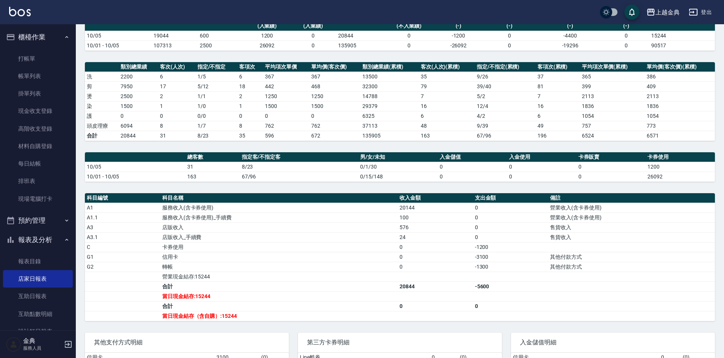
scroll to position [76, 0]
